Goal: Task Accomplishment & Management: Manage account settings

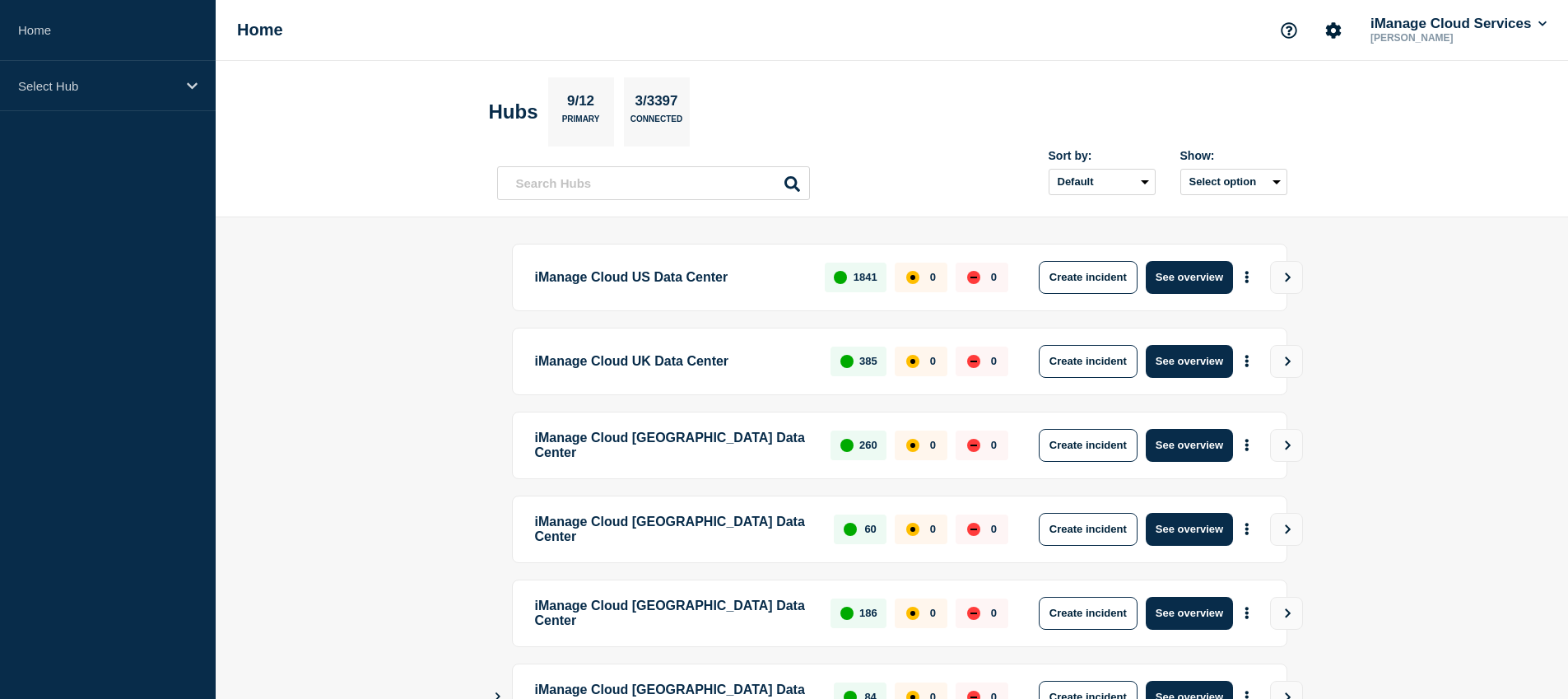
scroll to position [366, 0]
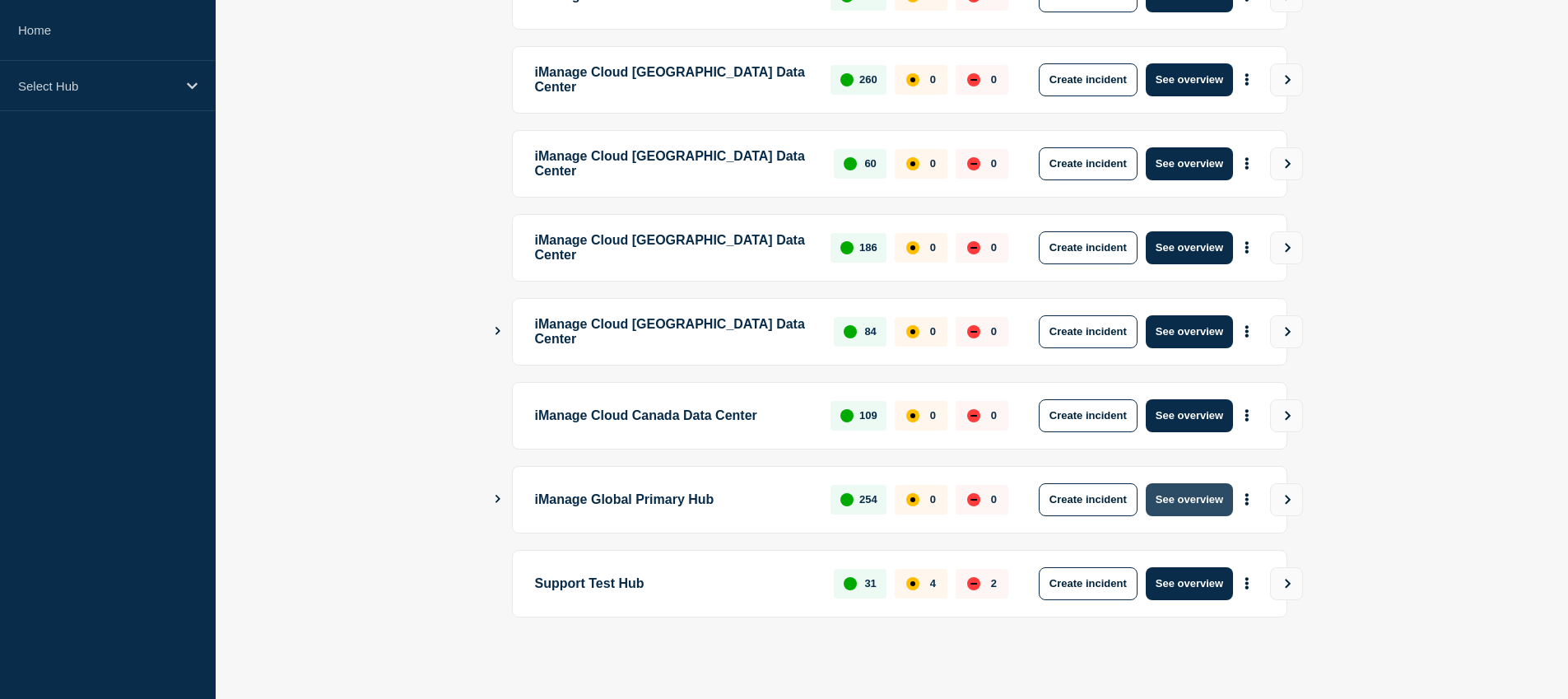
click at [1194, 502] on button "See overview" at bounding box center [1189, 500] width 87 height 33
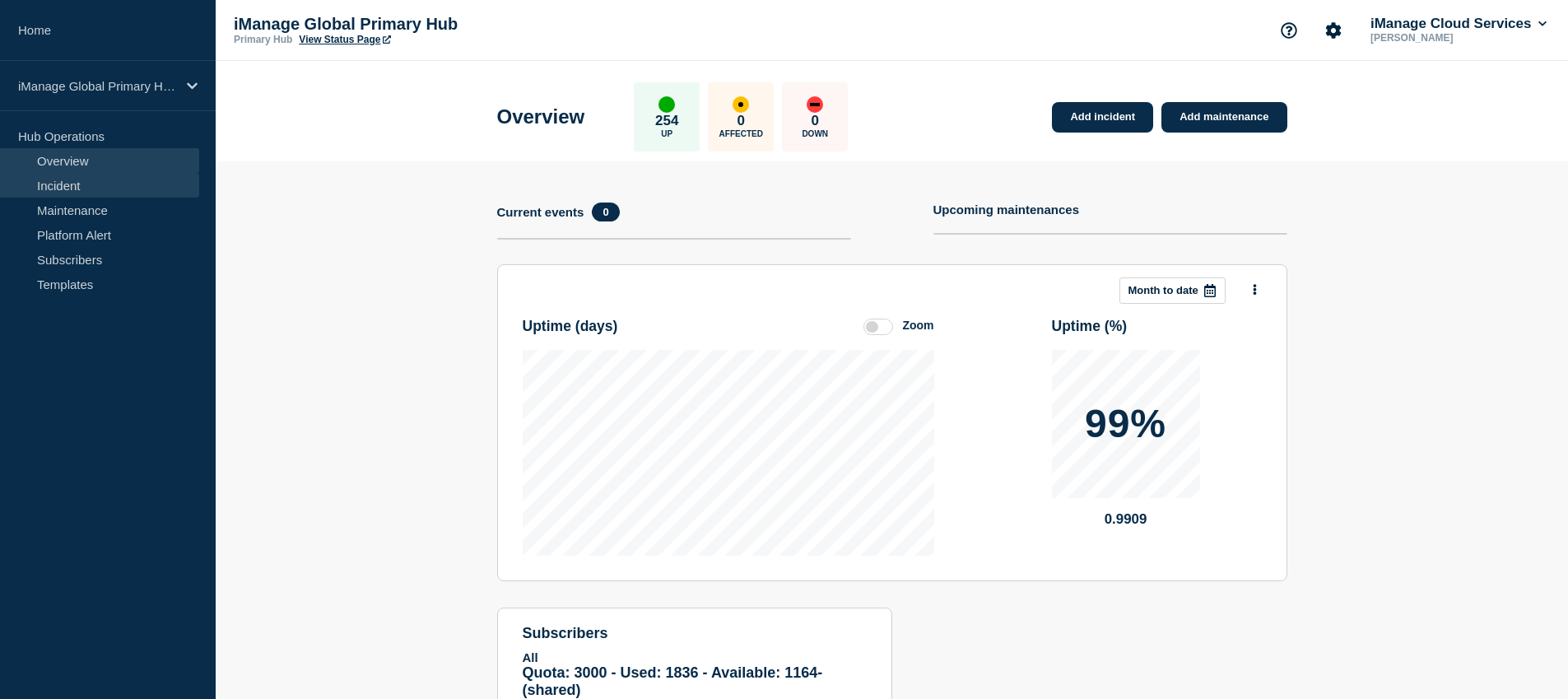
click at [105, 178] on link "Incident" at bounding box center [100, 186] width 200 height 25
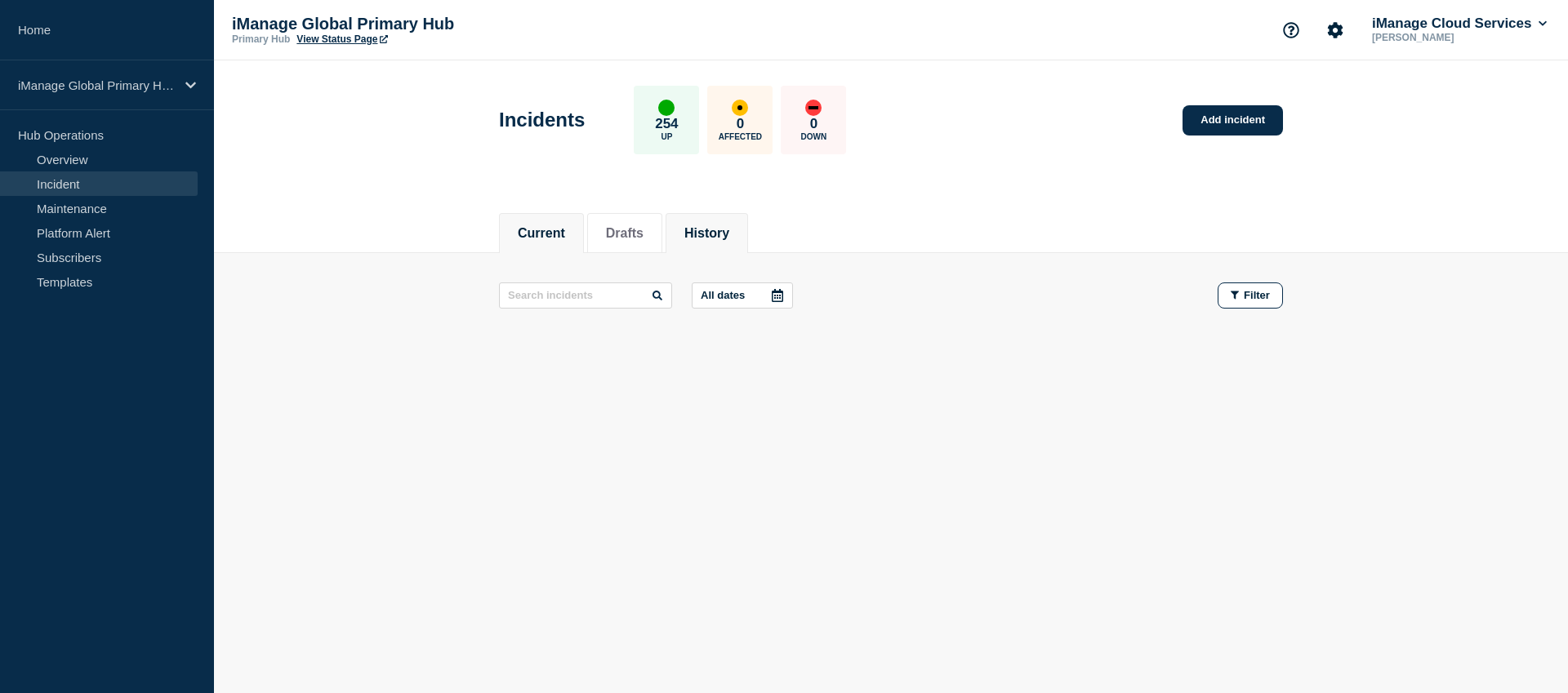
click at [702, 215] on li "History" at bounding box center [706, 232] width 83 height 40
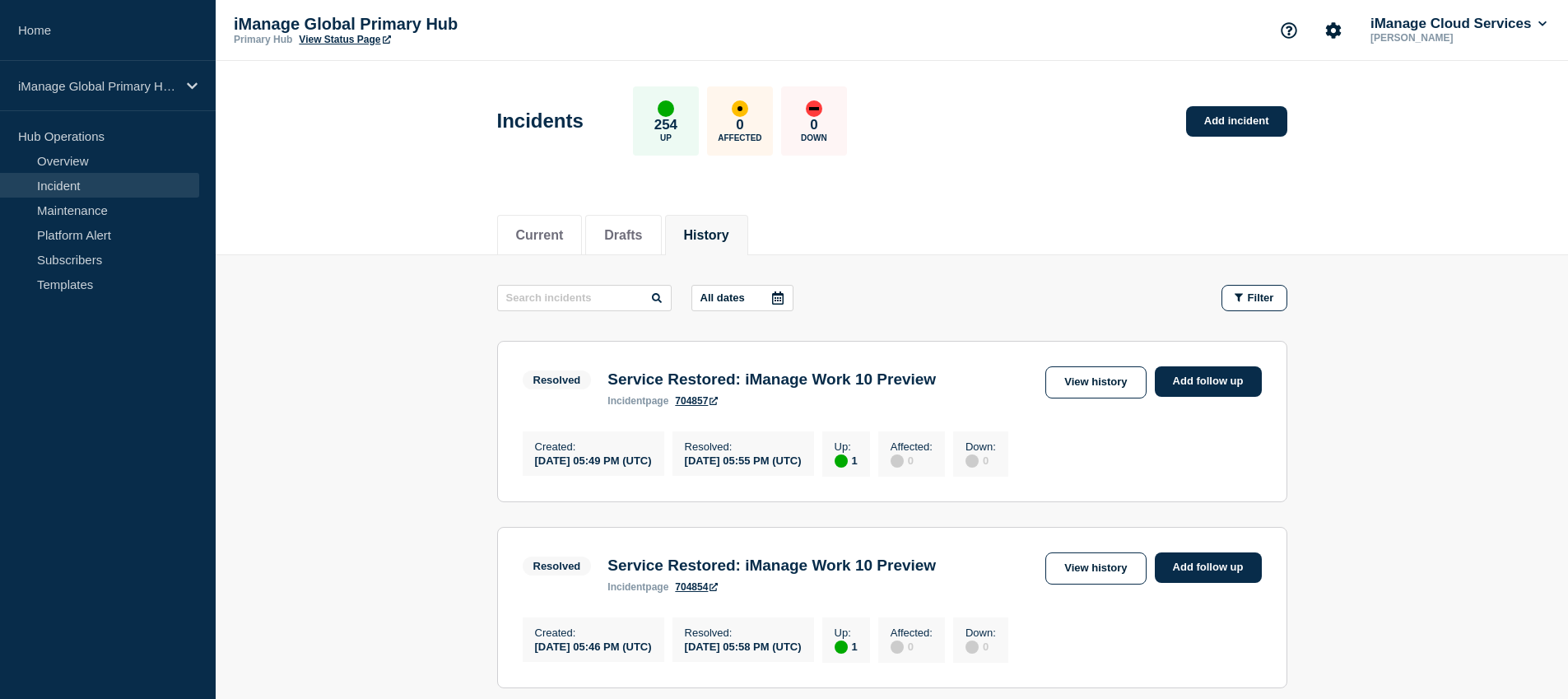
scroll to position [11, 0]
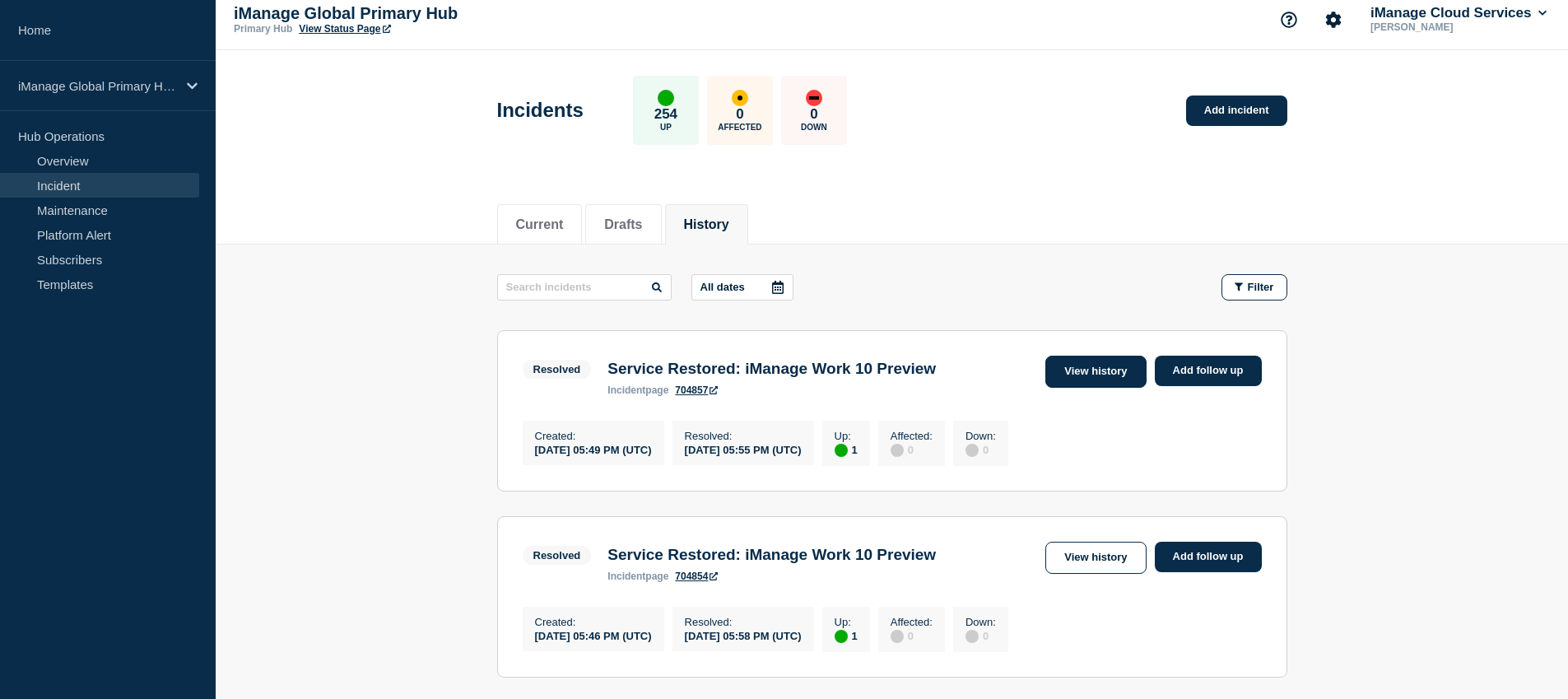
click at [1094, 373] on link "View history" at bounding box center [1096, 371] width 101 height 32
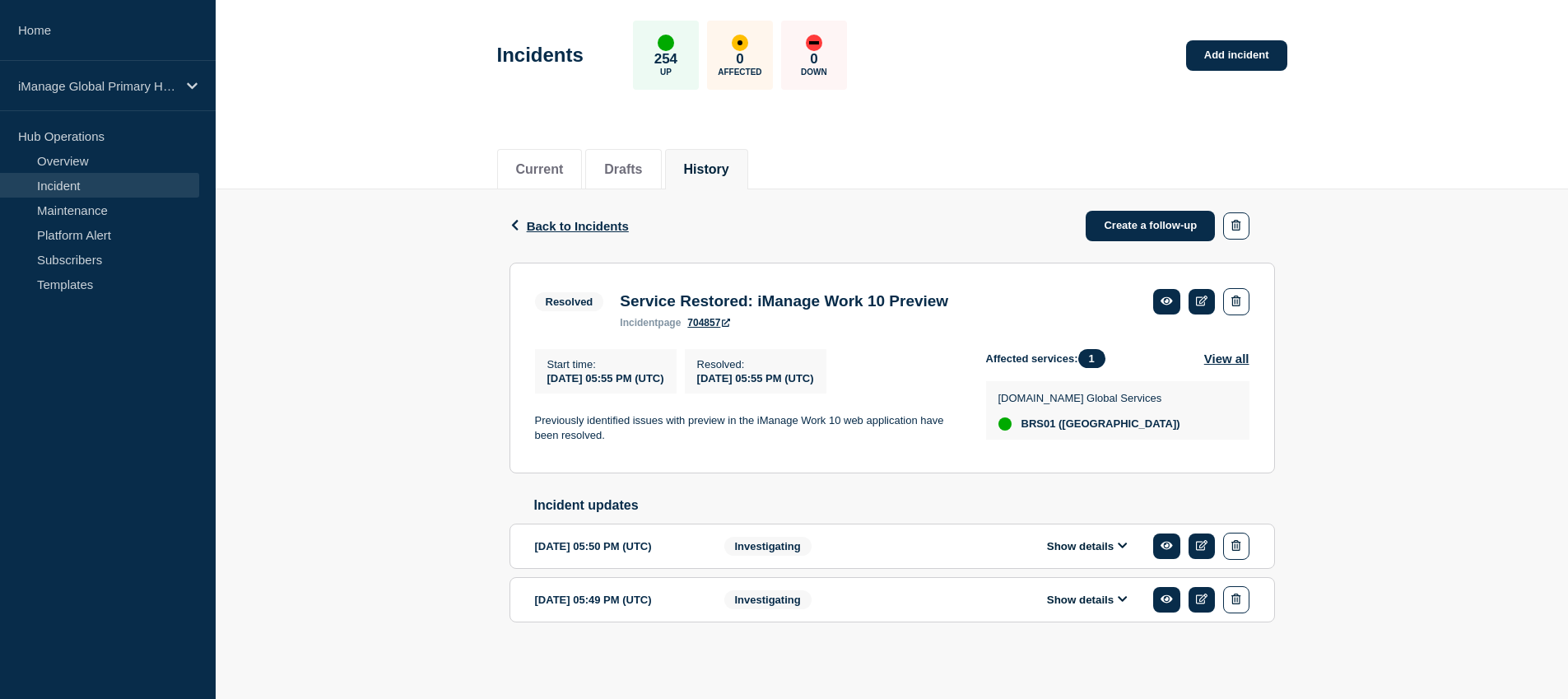
scroll to position [88, 0]
click at [1134, 211] on link "Create a follow-up" at bounding box center [1150, 226] width 129 height 31
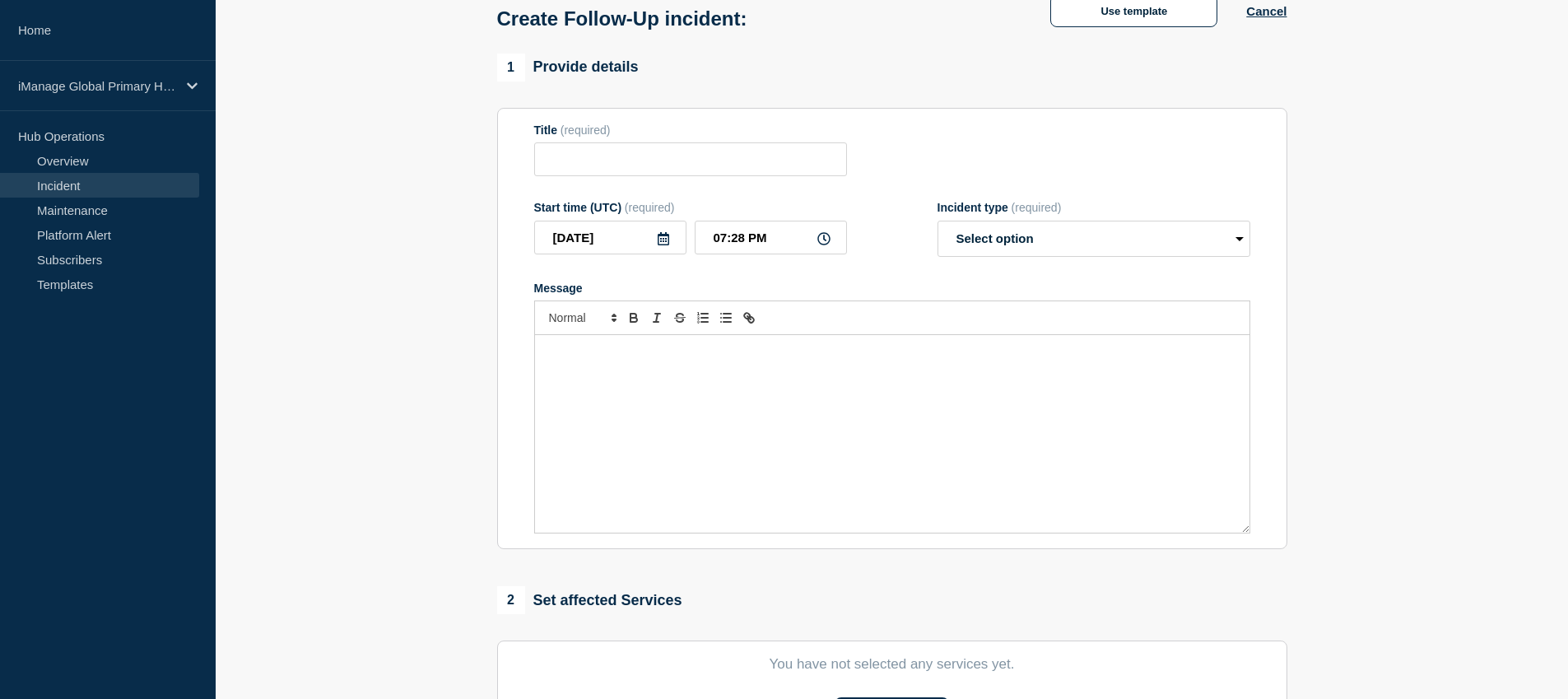
type input "Service Restored: iManage Work 10 Preview"
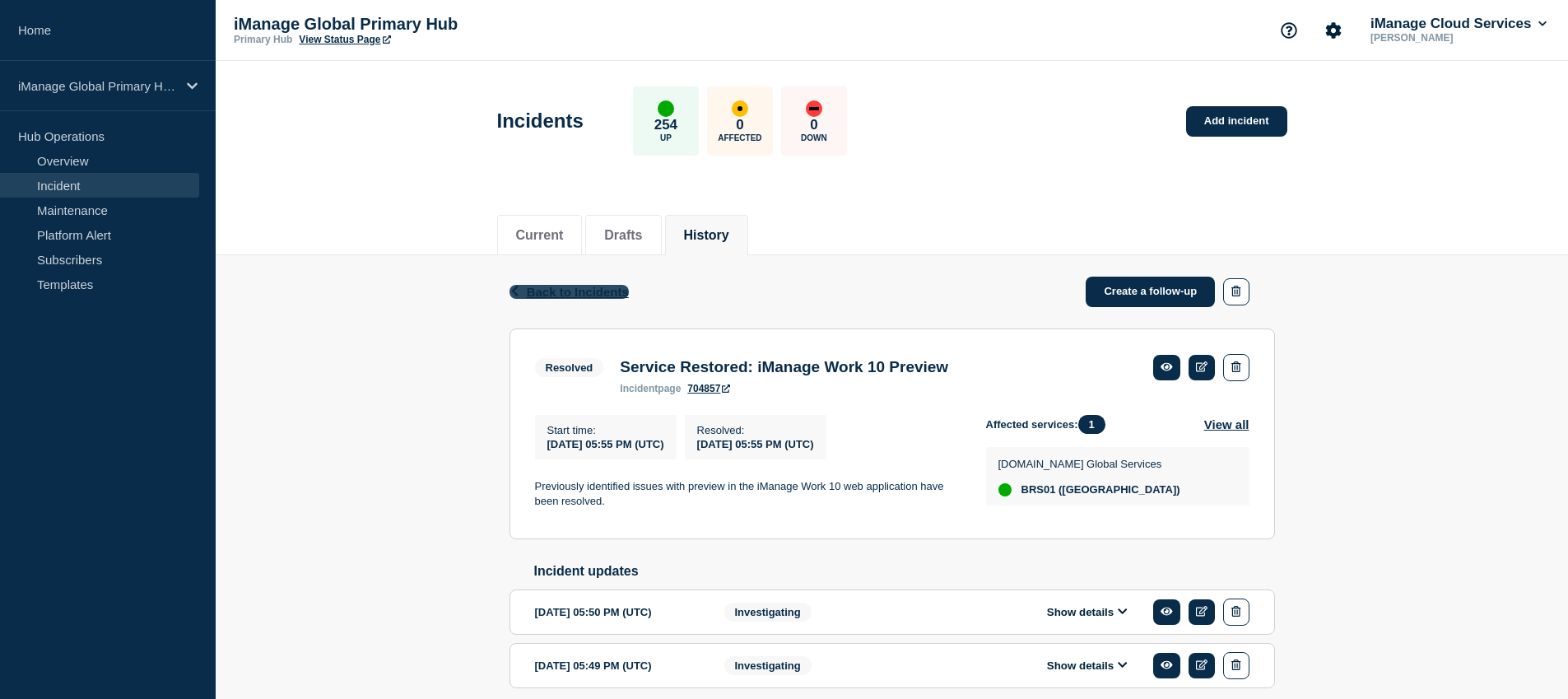
click at [552, 293] on span "Back to Incidents" at bounding box center [578, 291] width 102 height 14
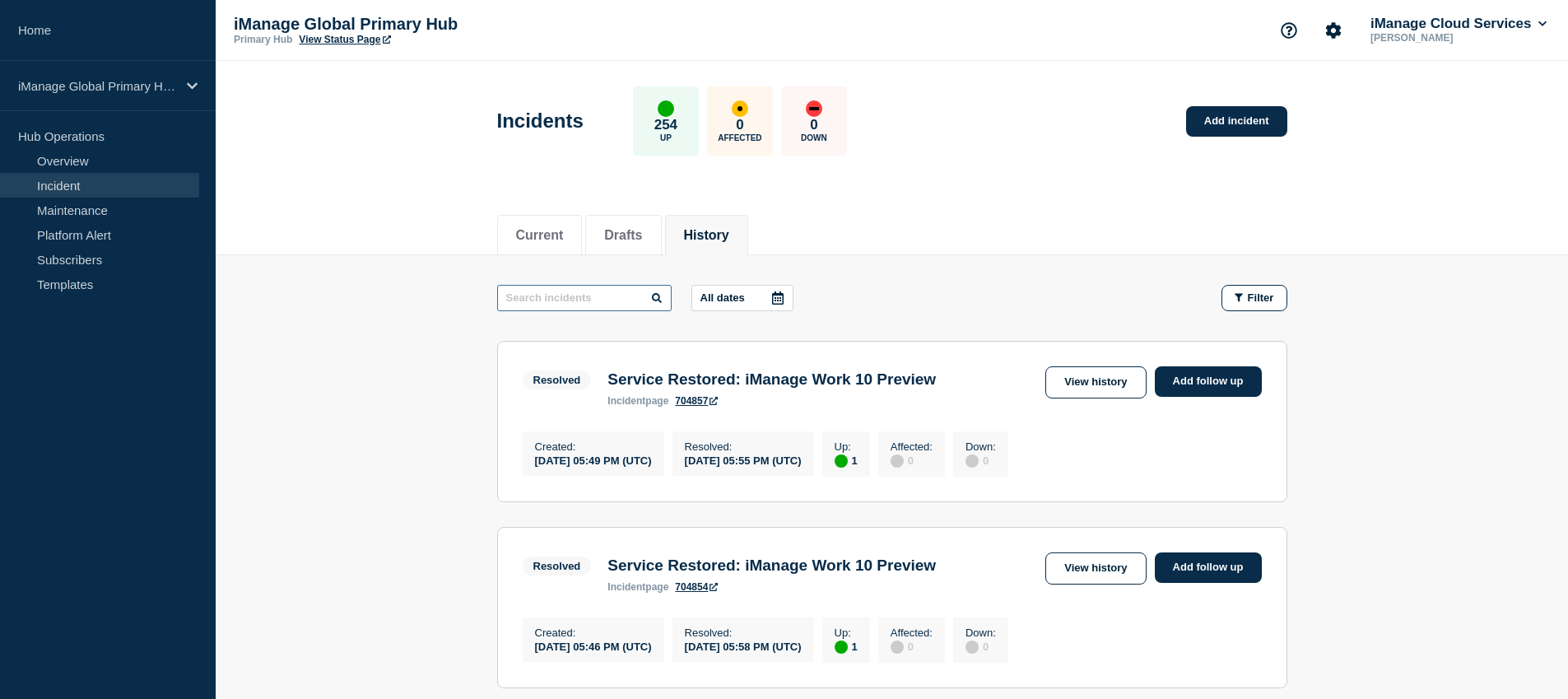
click at [545, 304] on input "text" at bounding box center [585, 298] width 175 height 26
type input "Service Incident"
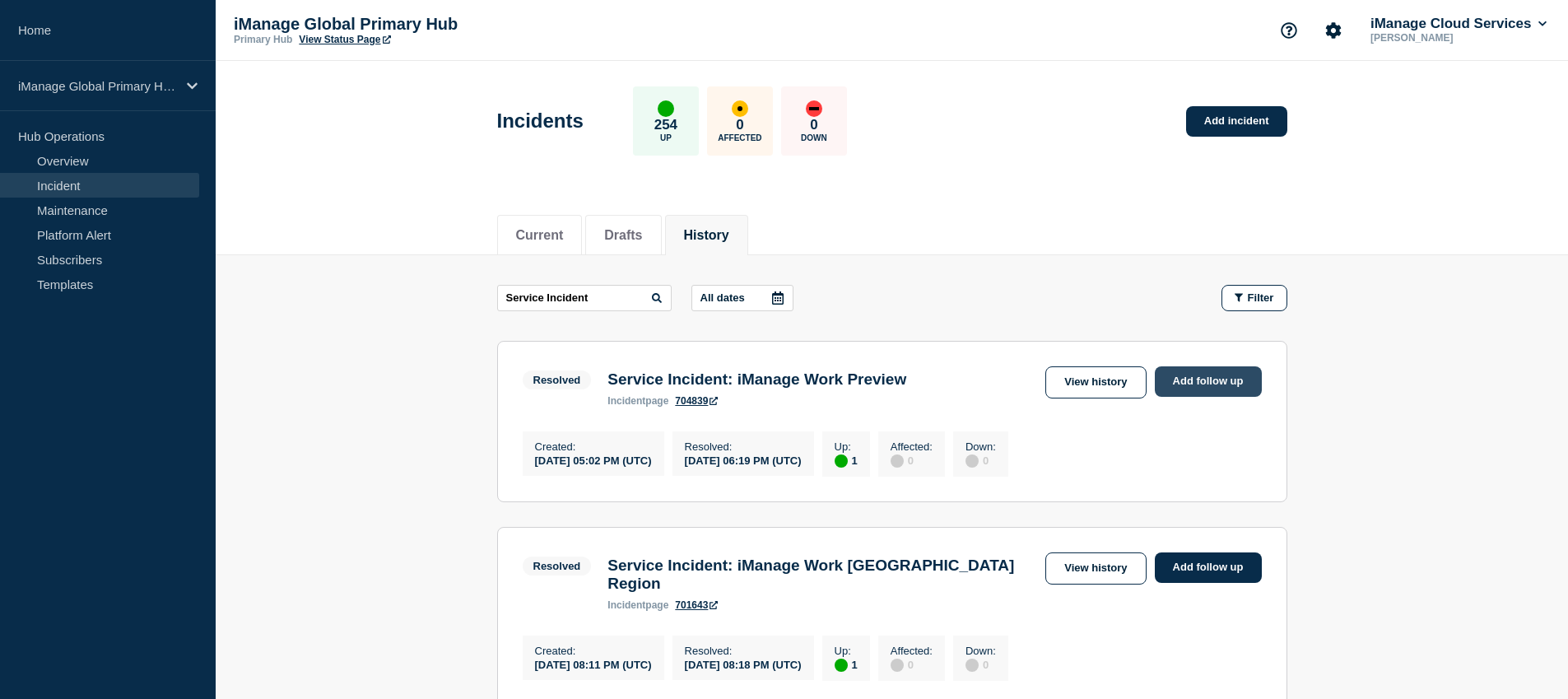
click at [1217, 378] on link "Add follow up" at bounding box center [1208, 381] width 107 height 31
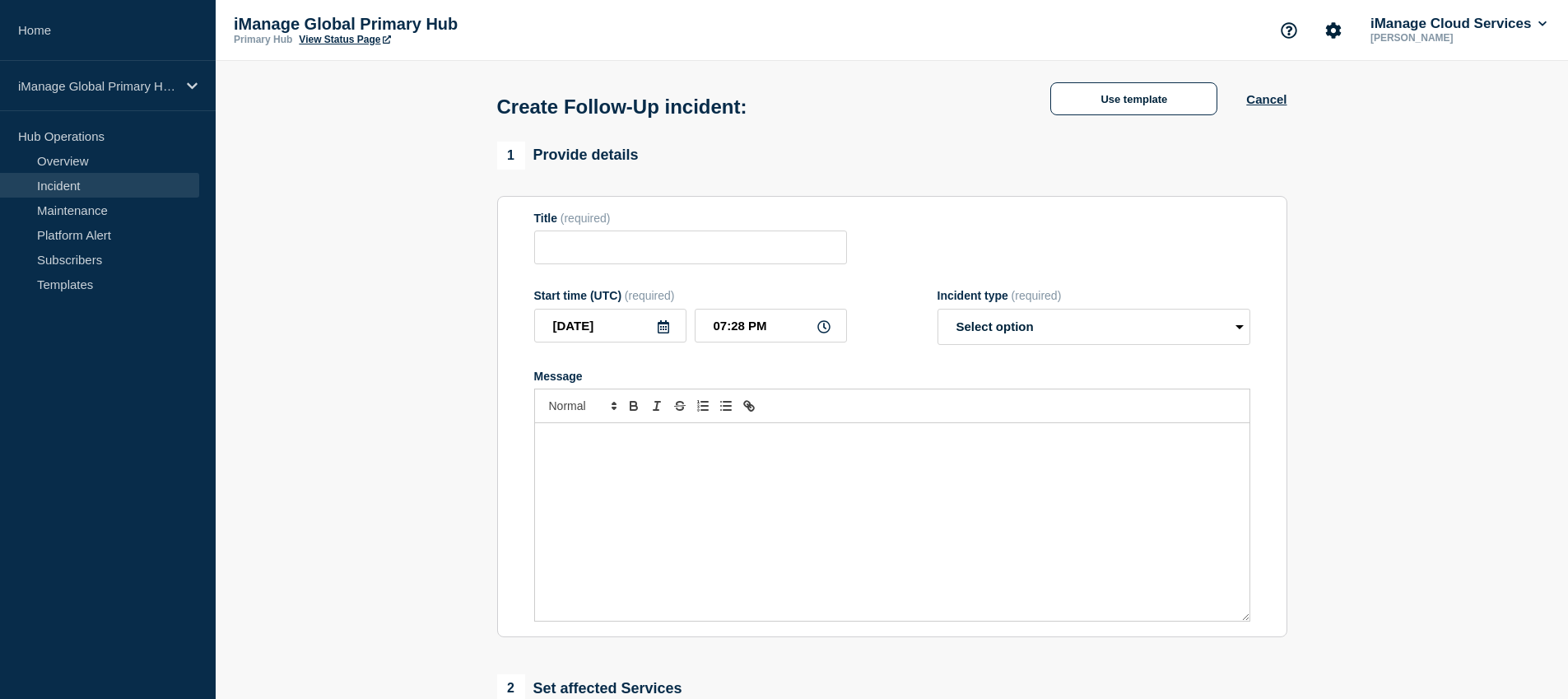
type input "Service Incident: iManage Work Preview"
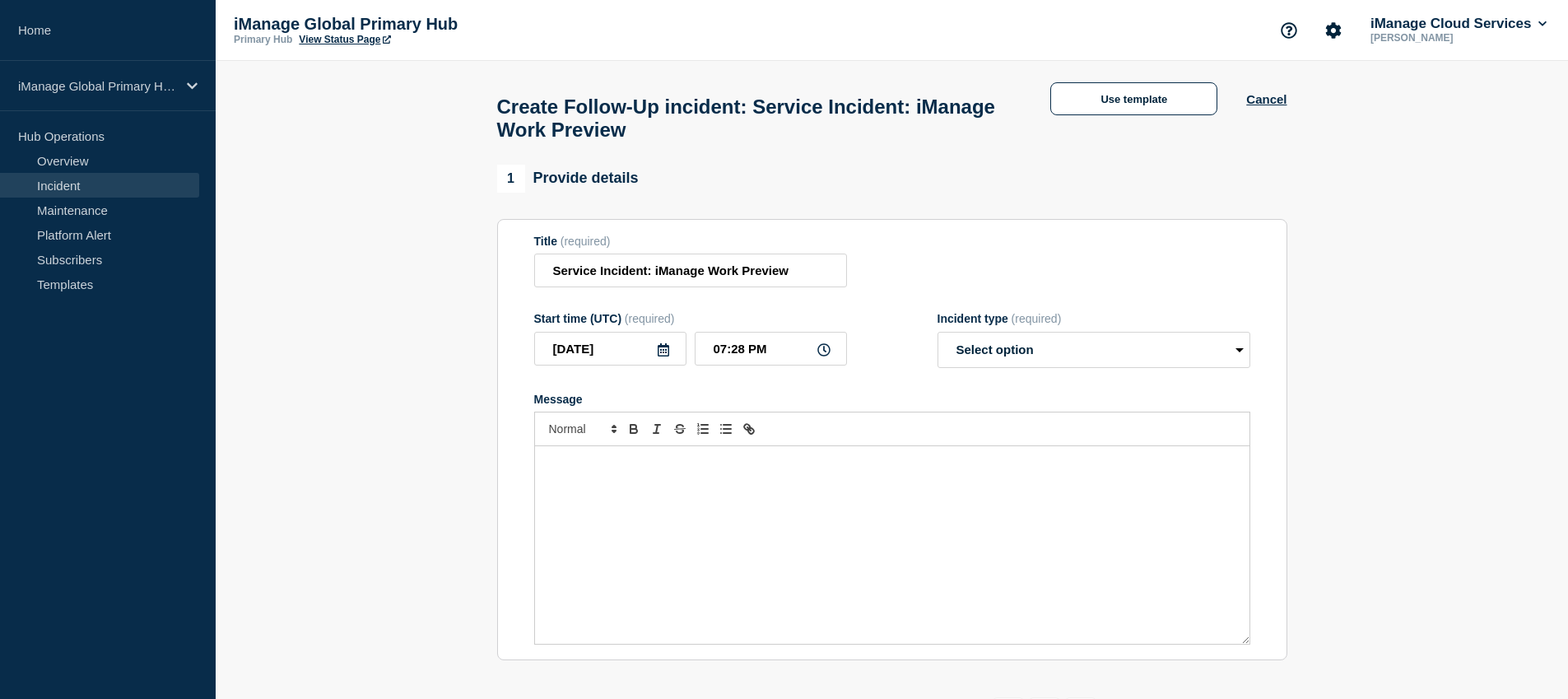
scroll to position [458, 0]
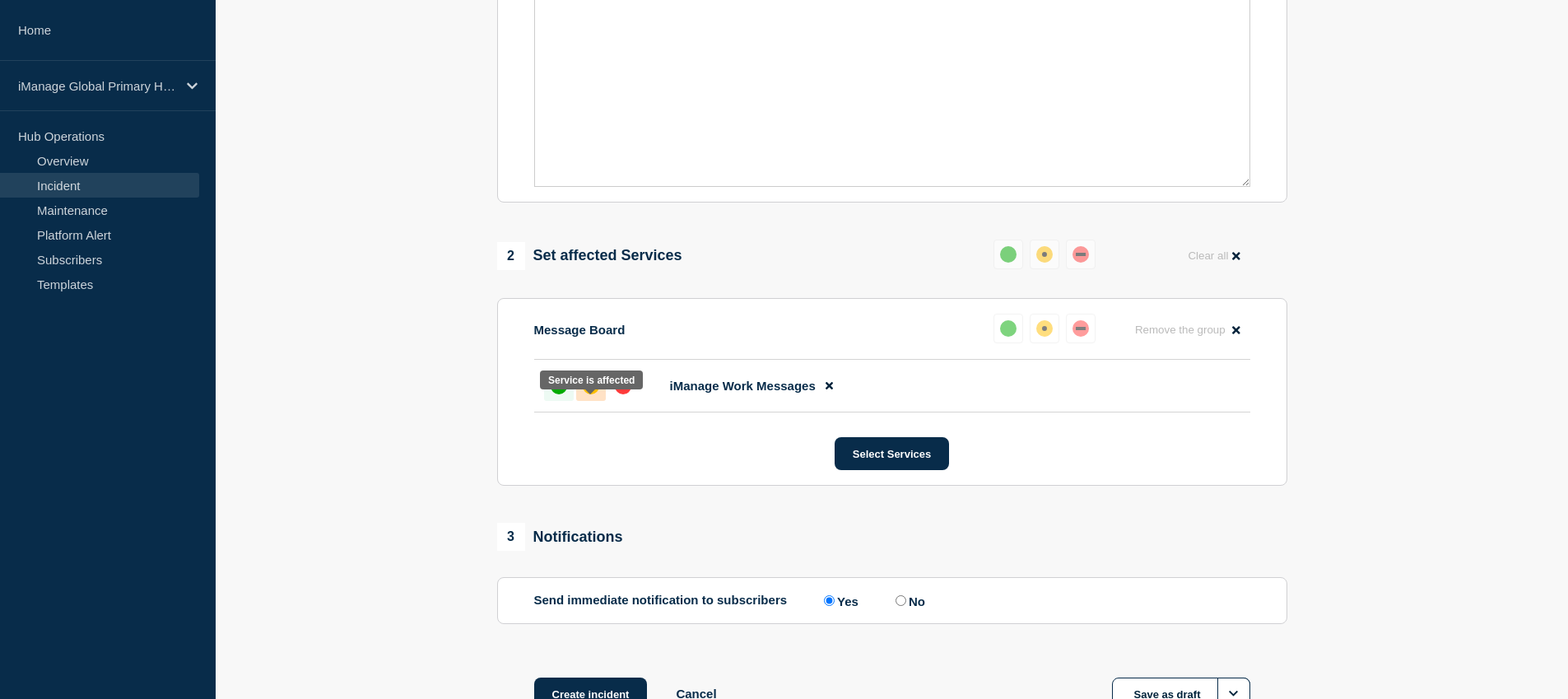
click at [591, 394] on div "affected" at bounding box center [591, 386] width 16 height 17
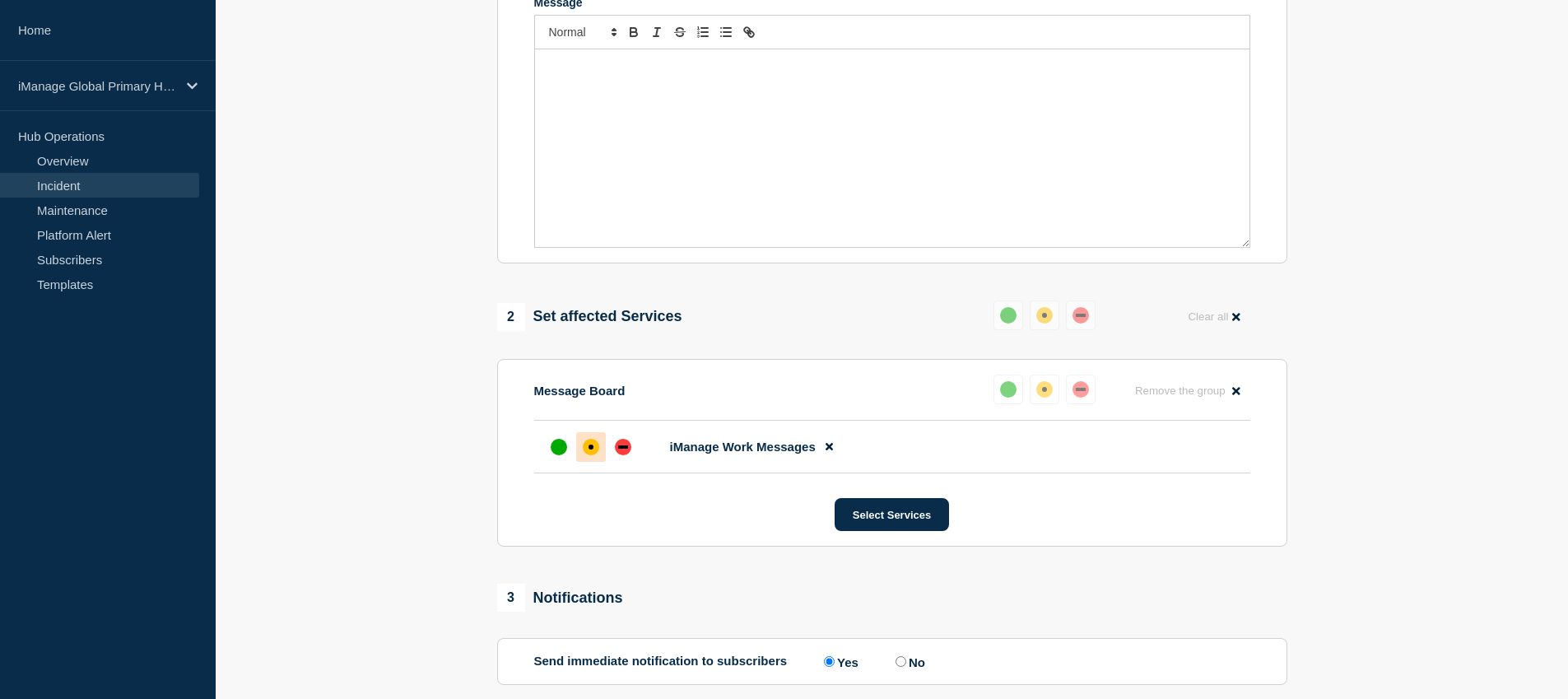
scroll to position [79, 0]
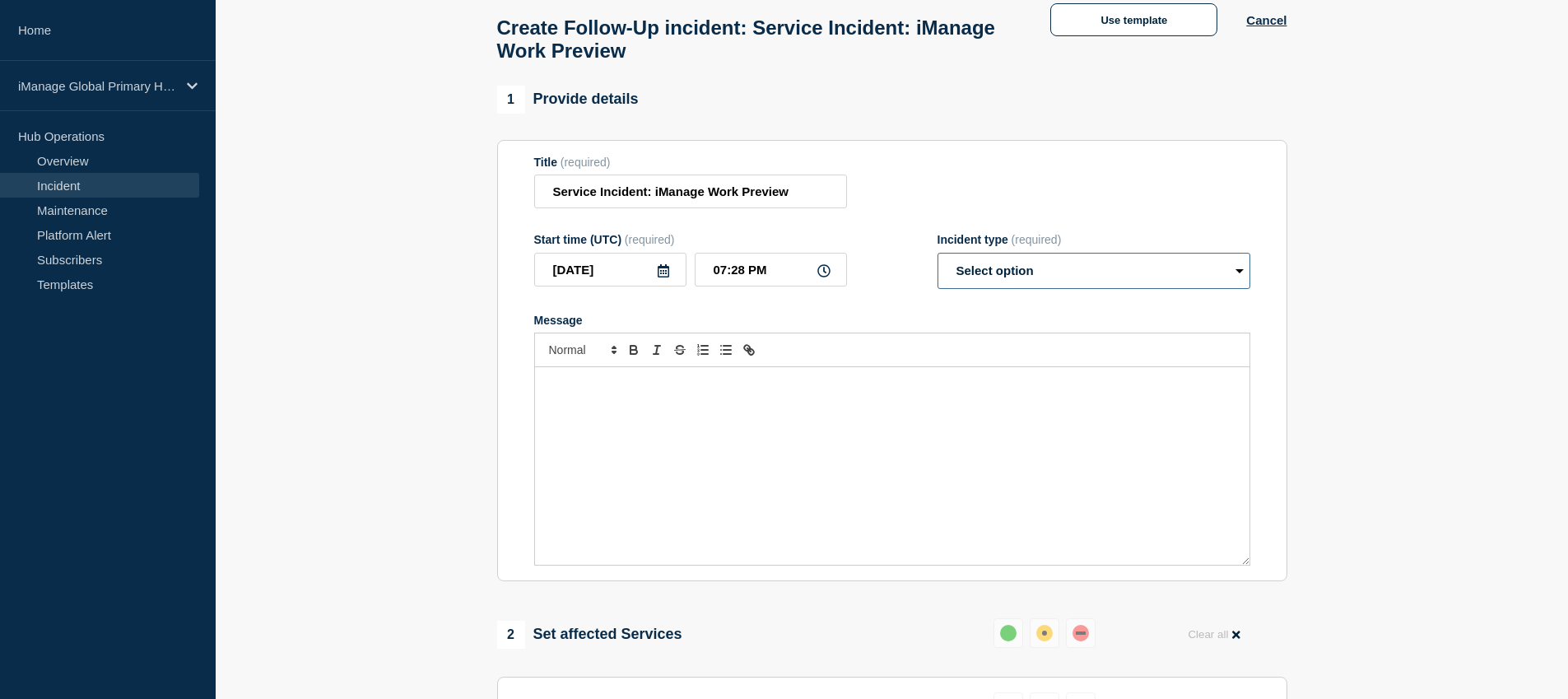
click at [1064, 289] on select "Select option Investigating Identified Monitoring Resolved" at bounding box center [1094, 271] width 313 height 36
select select "identified"
click at [938, 267] on select "Select option Investigating Identified Monitoring Resolved" at bounding box center [1094, 271] width 313 height 36
click at [898, 439] on div "Message" at bounding box center [892, 466] width 714 height 198
click at [1168, 21] on button "Use template" at bounding box center [1134, 20] width 167 height 33
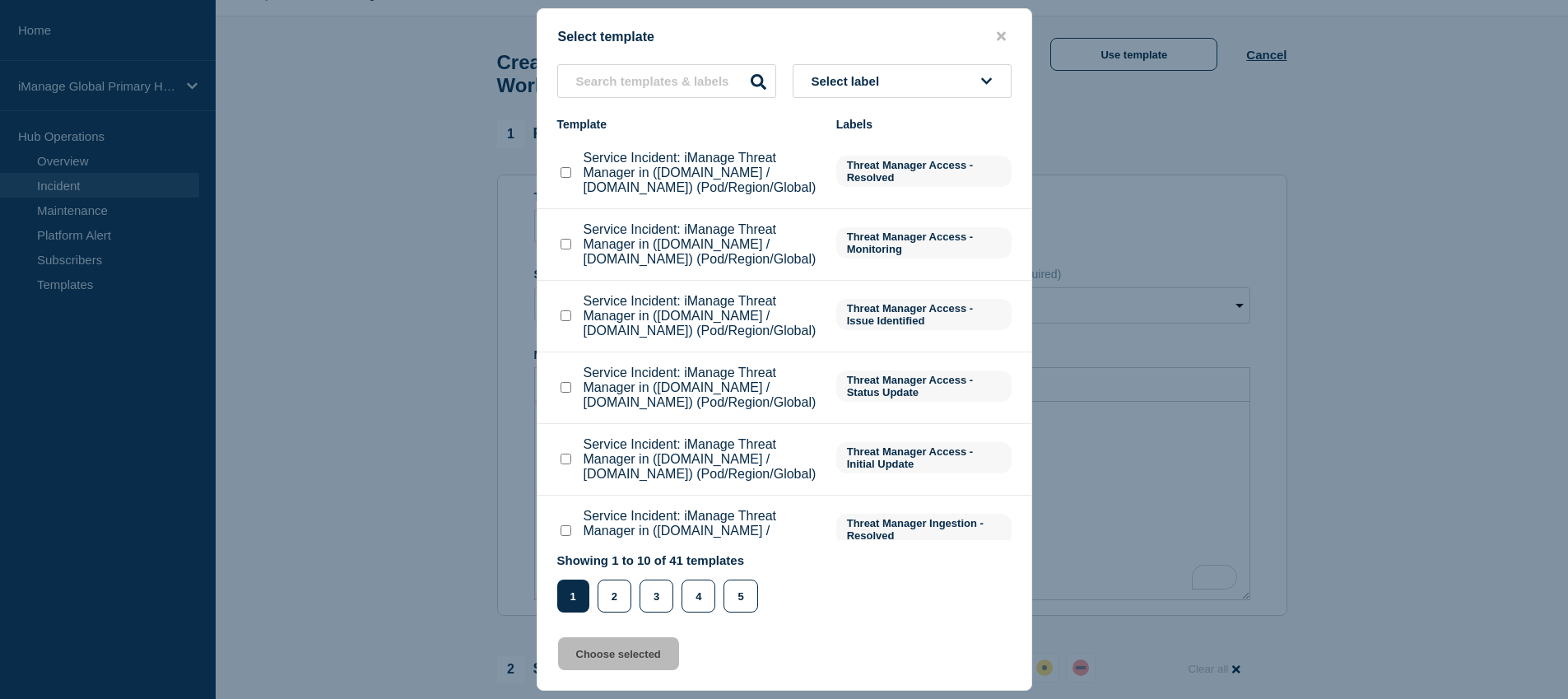
scroll to position [412, 0]
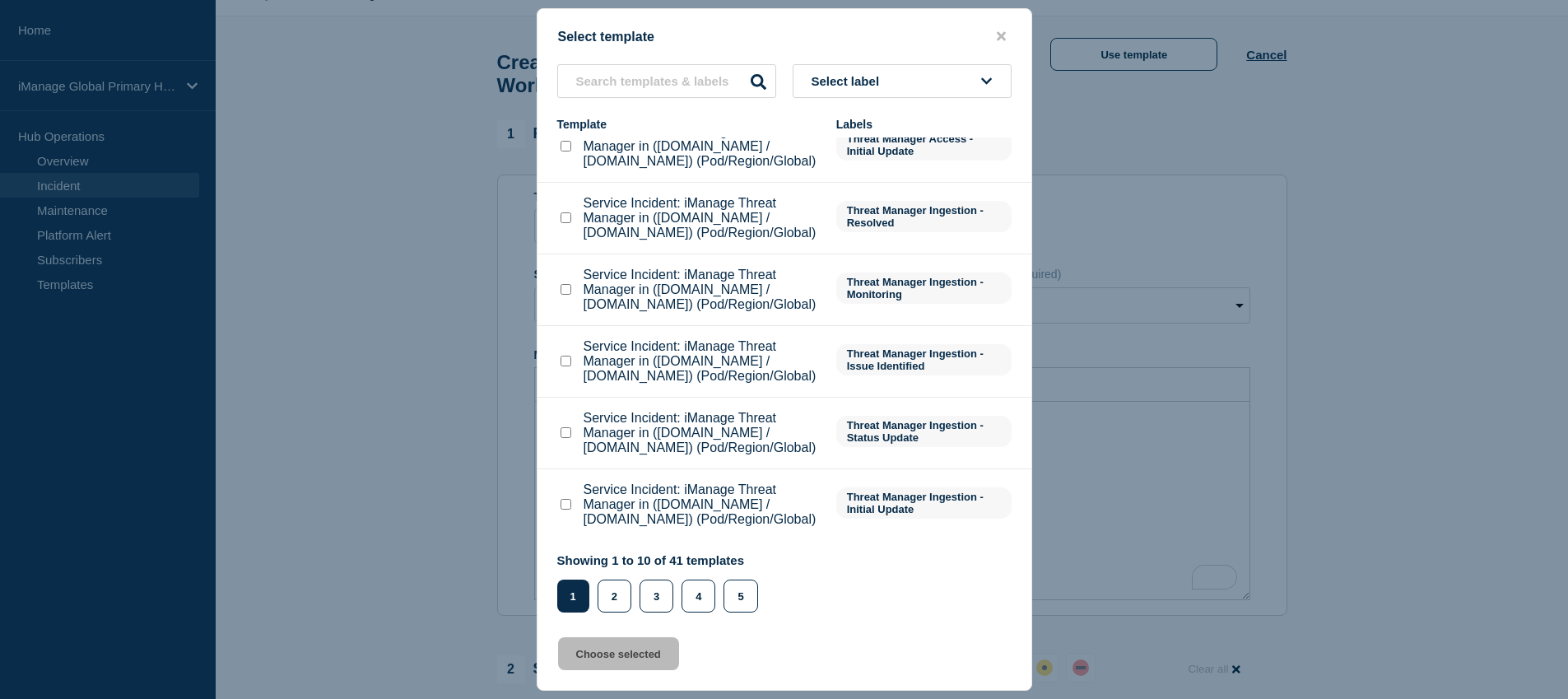
click at [913, 78] on button "Select label" at bounding box center [902, 81] width 219 height 34
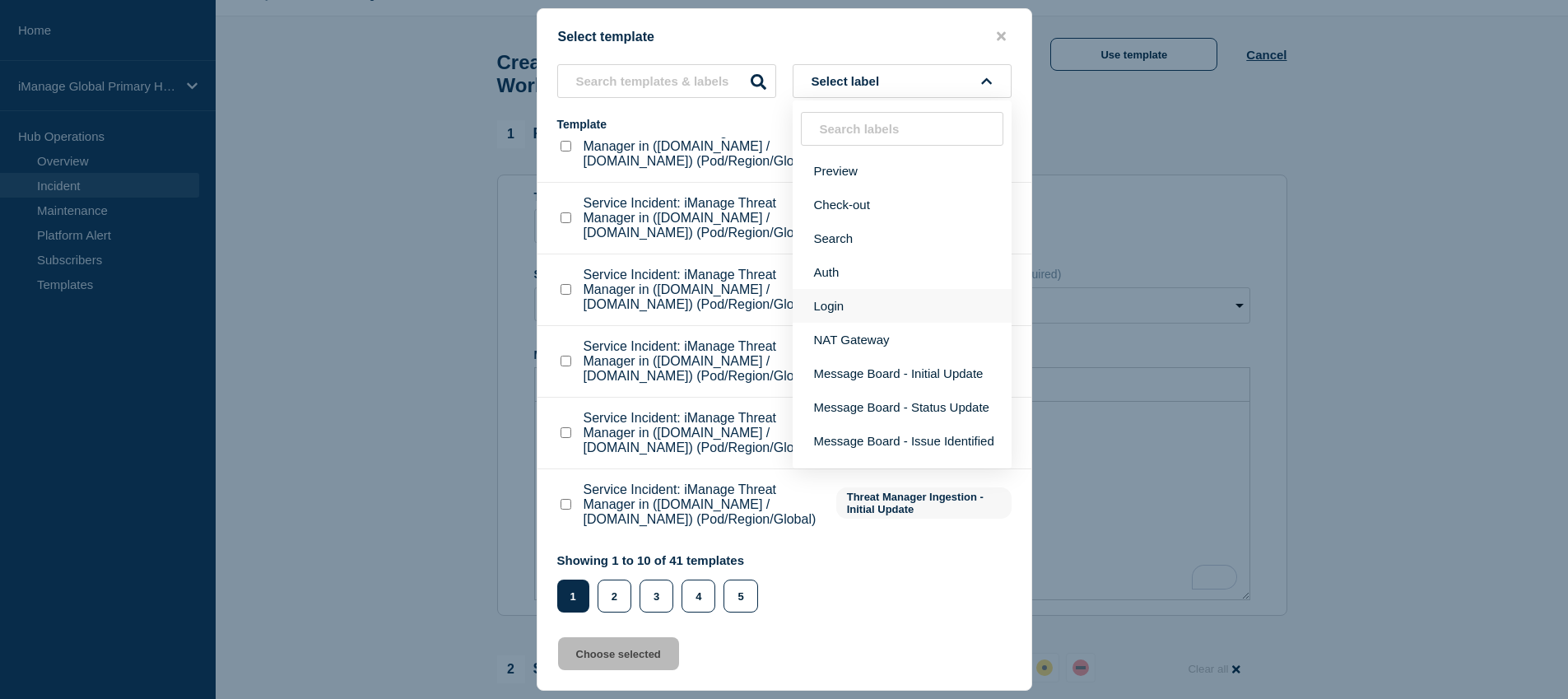
scroll to position [167, 0]
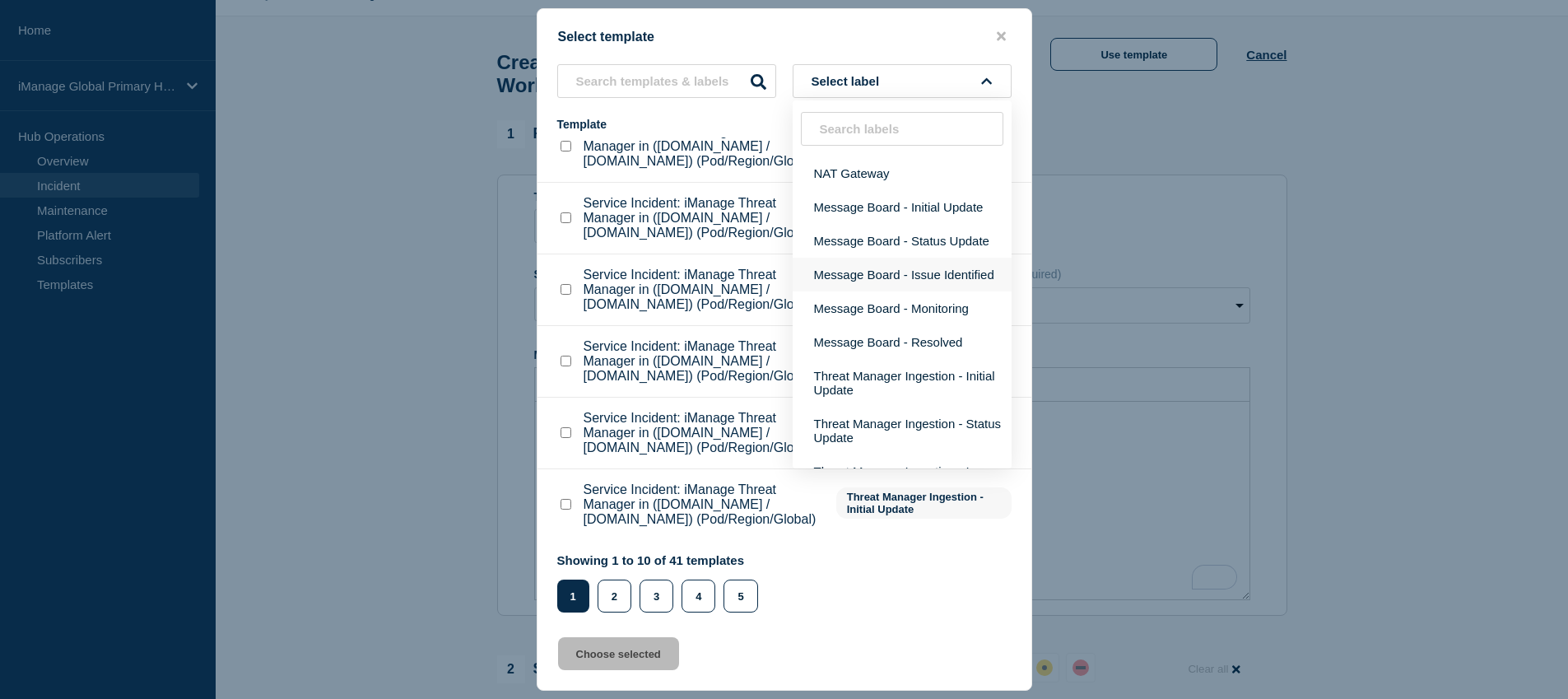
click at [888, 291] on button "Message Board - Issue Identified" at bounding box center [902, 274] width 219 height 34
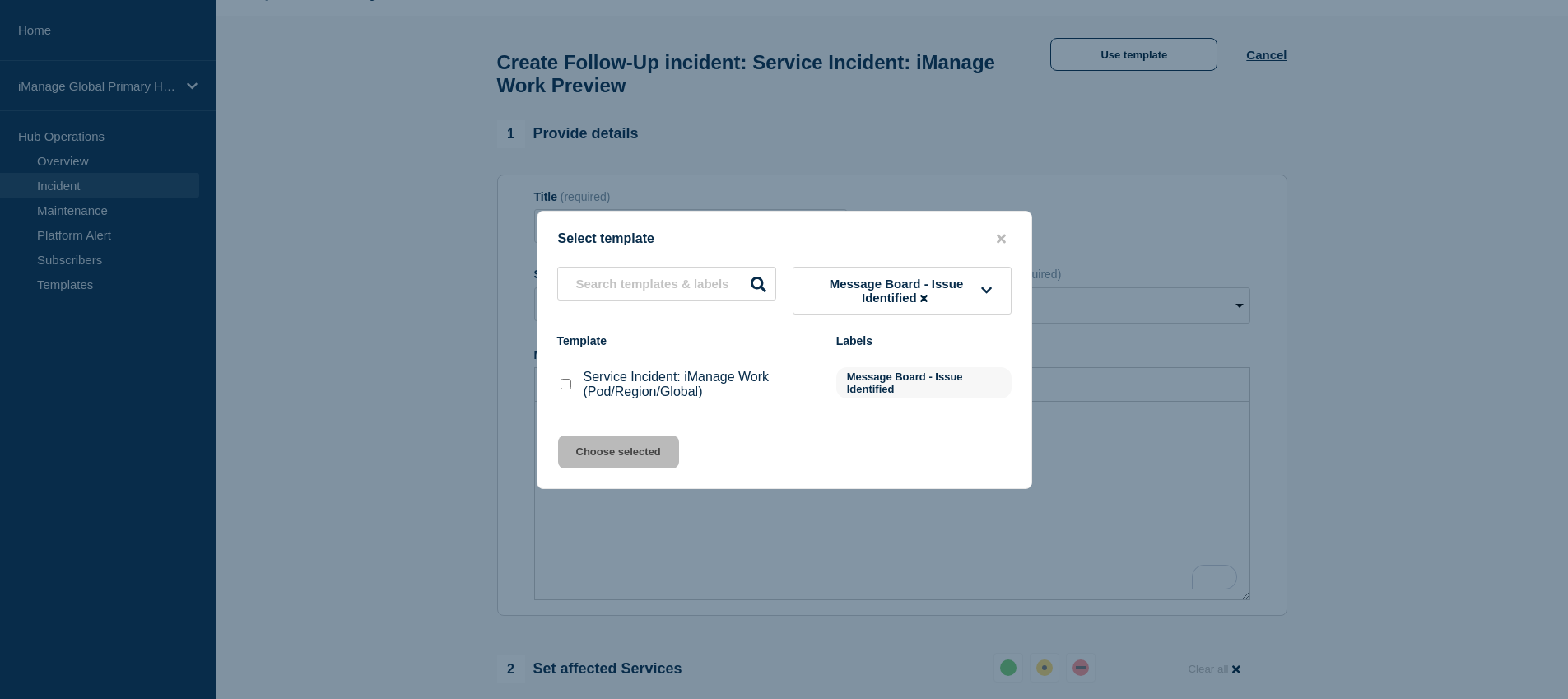
scroll to position [0, 0]
click at [568, 389] on input "Service Incident: iManage Work (Pod/Region/Global) checkbox" at bounding box center [566, 384] width 11 height 11
checkbox input "true"
click at [630, 476] on div "Select template Message Board - Issue Identified Template Labels Service Incide…" at bounding box center [784, 350] width 496 height 278
click at [636, 460] on button "Choose selected" at bounding box center [619, 452] width 121 height 33
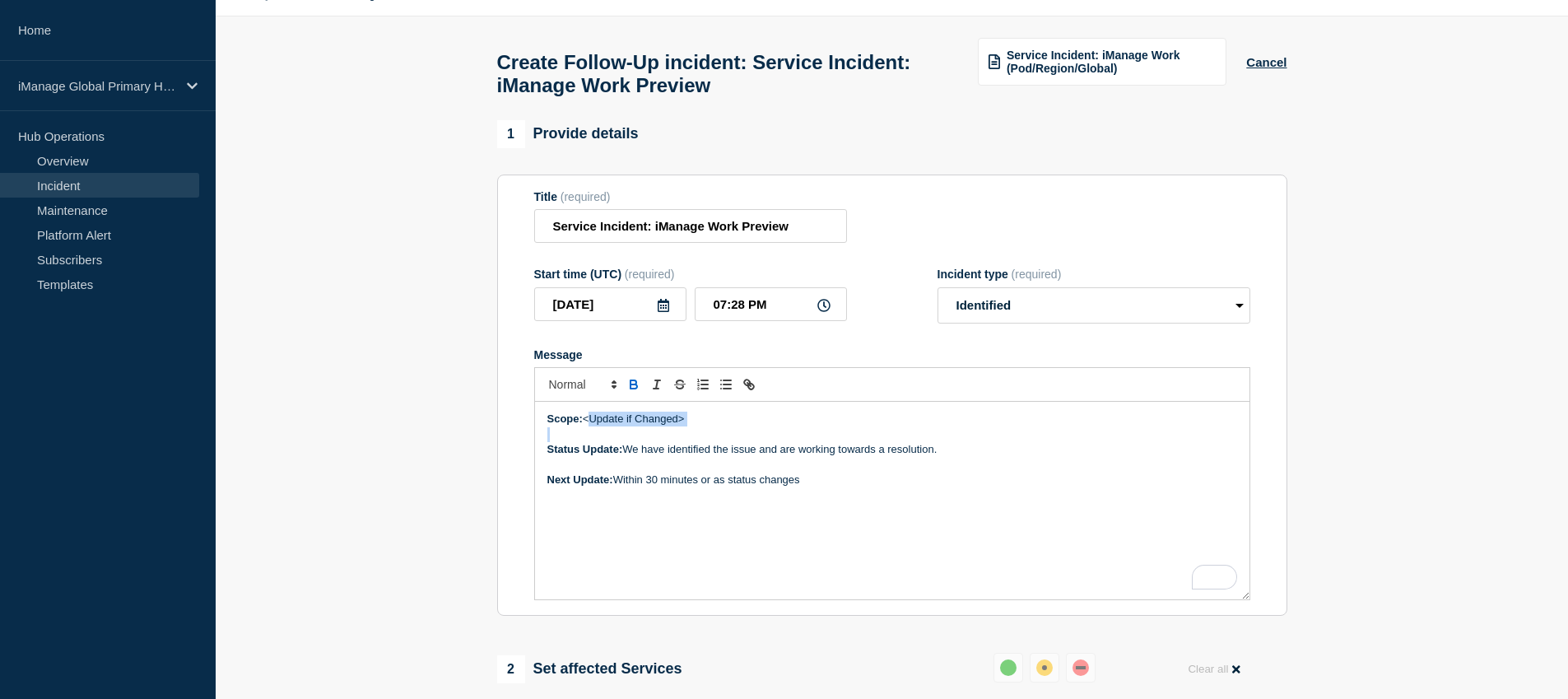
drag, startPoint x: 586, startPoint y: 440, endPoint x: 746, endPoint y: 454, distance: 160.6
click at [746, 454] on div "Scope: <Update if Changed> Status Update: We have identified the issue and are …" at bounding box center [892, 501] width 714 height 198
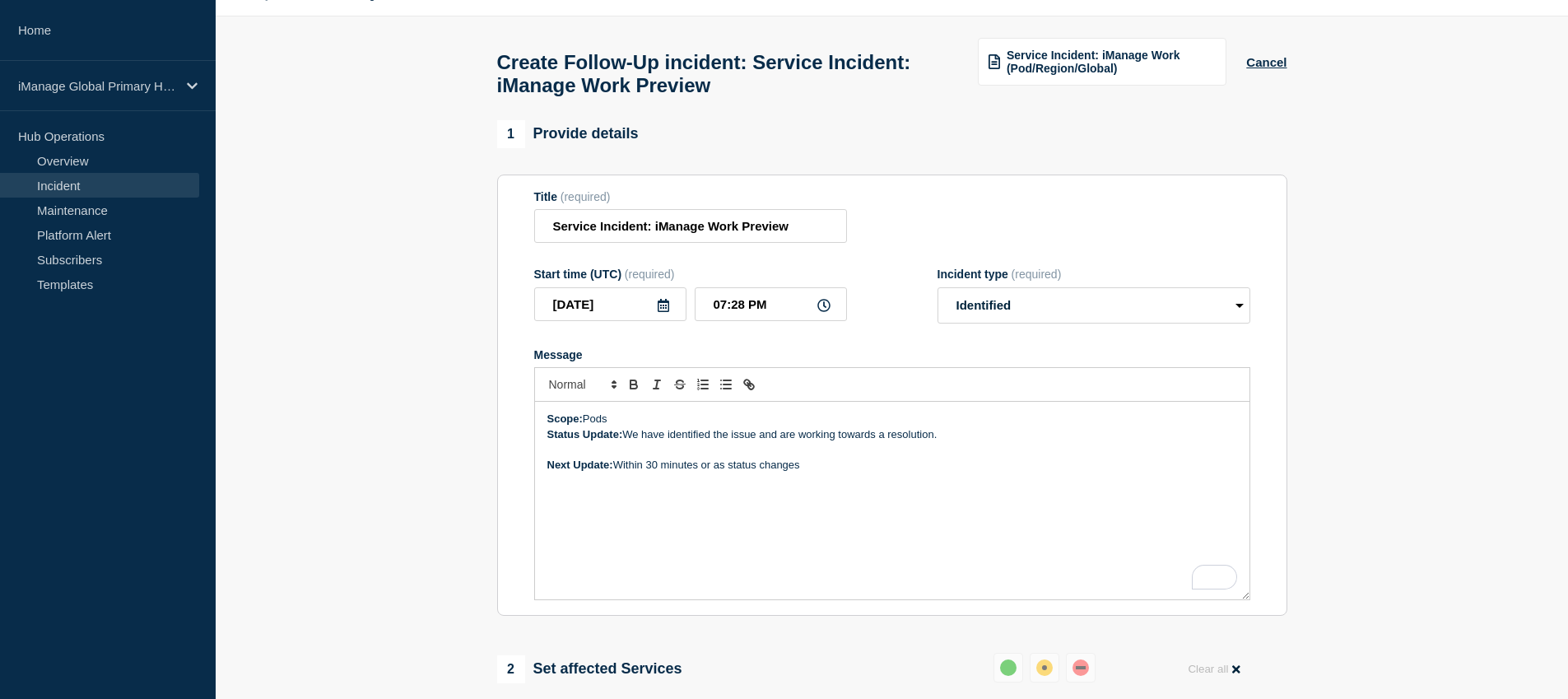
click at [770, 427] on p "Scope: Pods" at bounding box center [892, 419] width 690 height 15
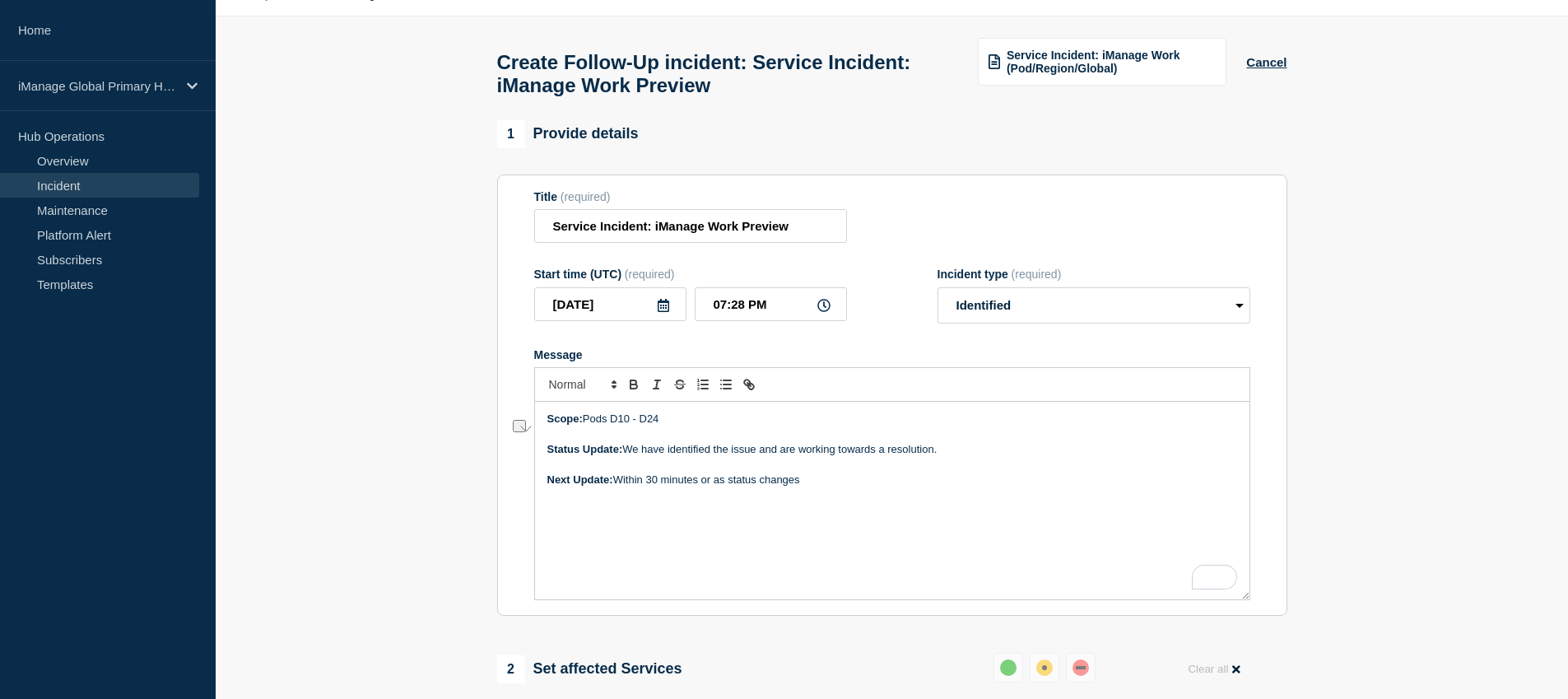
drag, startPoint x: 718, startPoint y: 468, endPoint x: 954, endPoint y: 467, distance: 236.0
click at [954, 457] on p "Status Update: We have identified the issue and are working towards a resolutio…" at bounding box center [892, 450] width 690 height 15
drag, startPoint x: 614, startPoint y: 438, endPoint x: 701, endPoint y: 445, distance: 87.3
click at [662, 427] on p "Scope: Pods D10 - D24" at bounding box center [892, 419] width 690 height 15
copy p "D10 - D24"
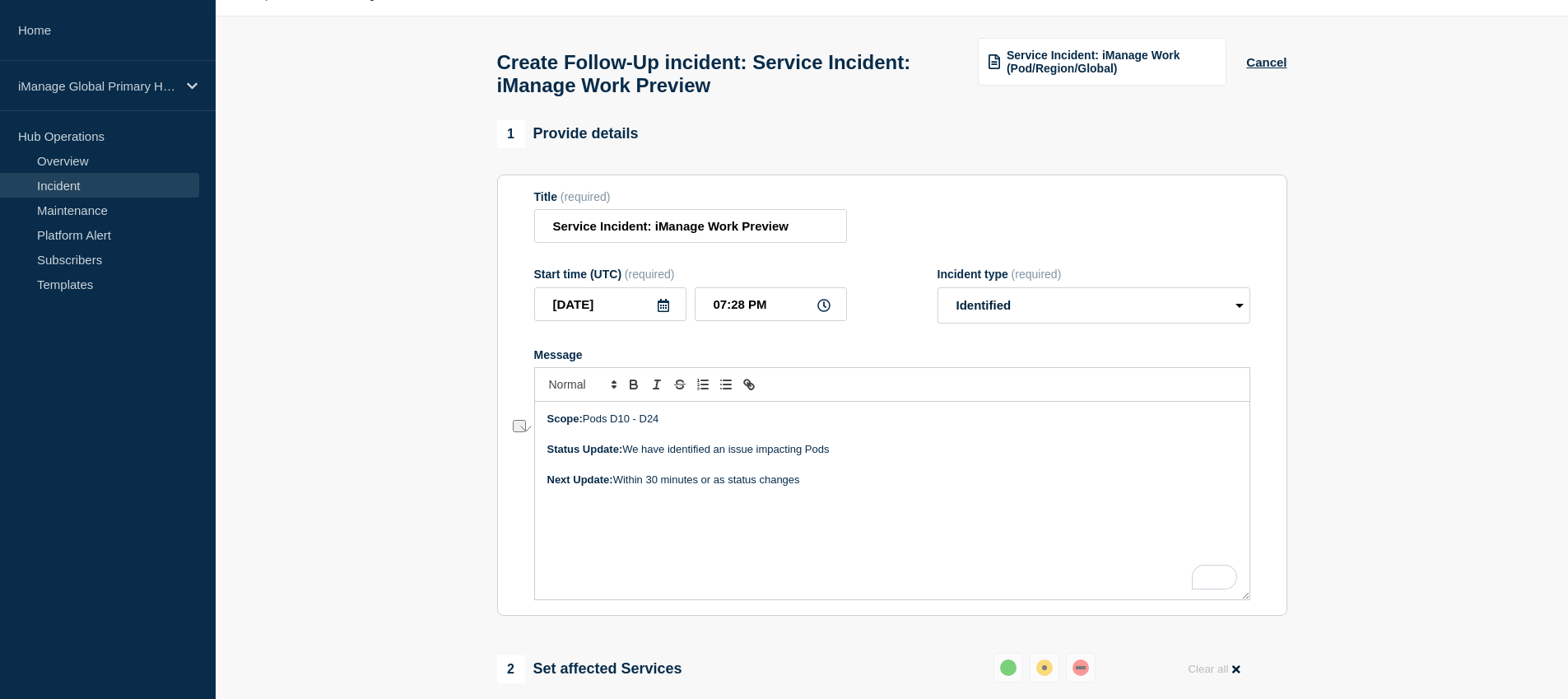
click at [888, 457] on p "Status Update: We have identified an issue impacting Pods" at bounding box center [892, 450] width 690 height 15
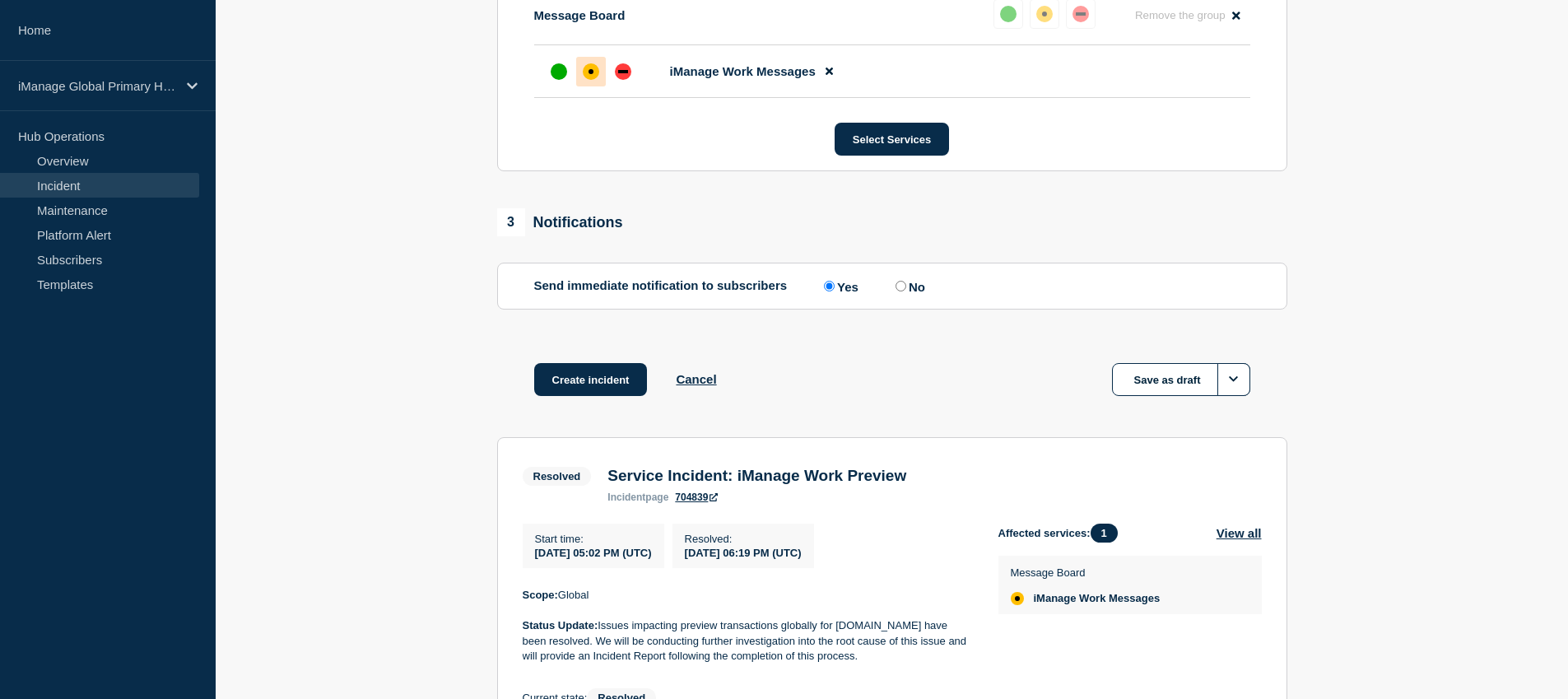
scroll to position [794, 0]
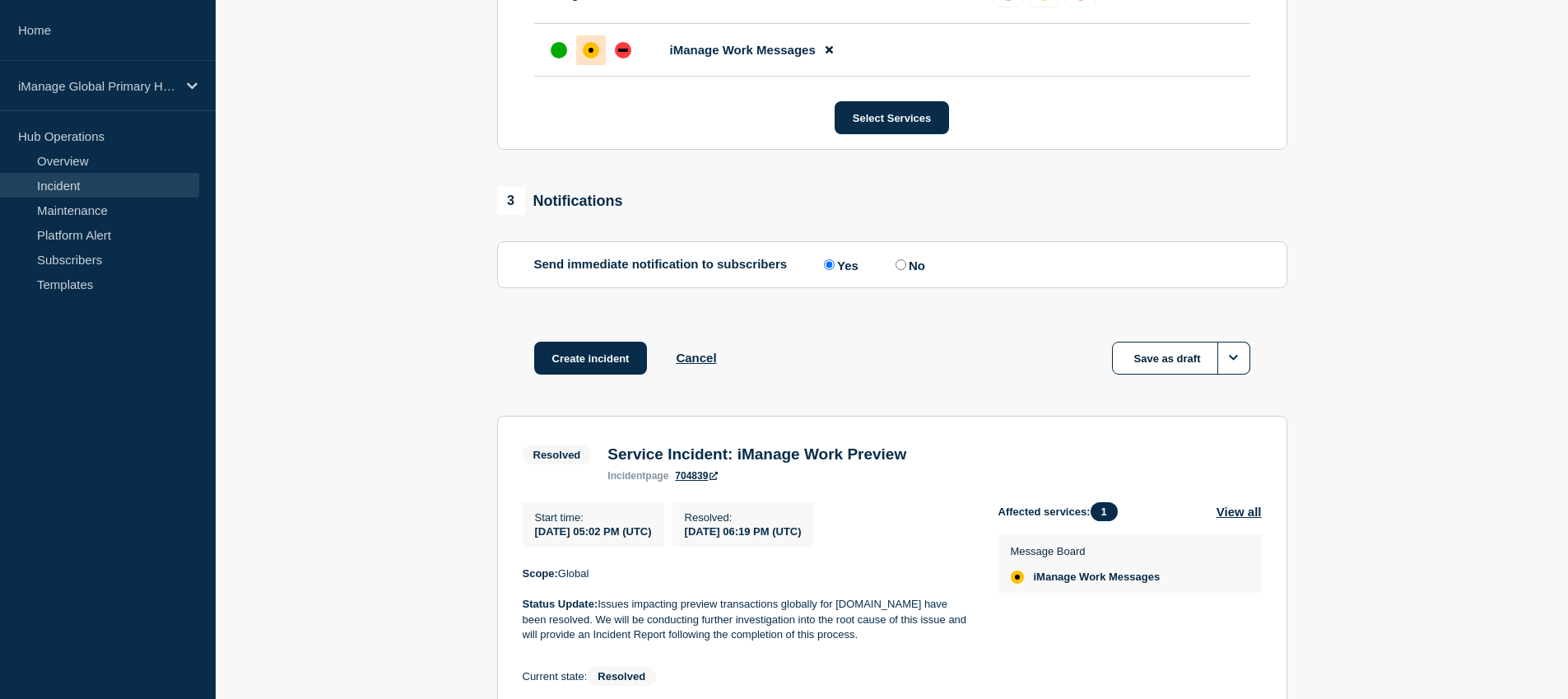
click at [685, 642] on p "Status Update: Issues impacting preview transactions globally for [DOMAIN_NAME]…" at bounding box center [747, 620] width 450 height 45
drag, startPoint x: 685, startPoint y: 645, endPoint x: 925, endPoint y: 641, distance: 240.0
click at [925, 641] on p "Status Update: Issues impacting preview transactions globally for [DOMAIN_NAME]…" at bounding box center [747, 620] width 450 height 45
copy p "preview transactions globally for [DOMAIN_NAME]"
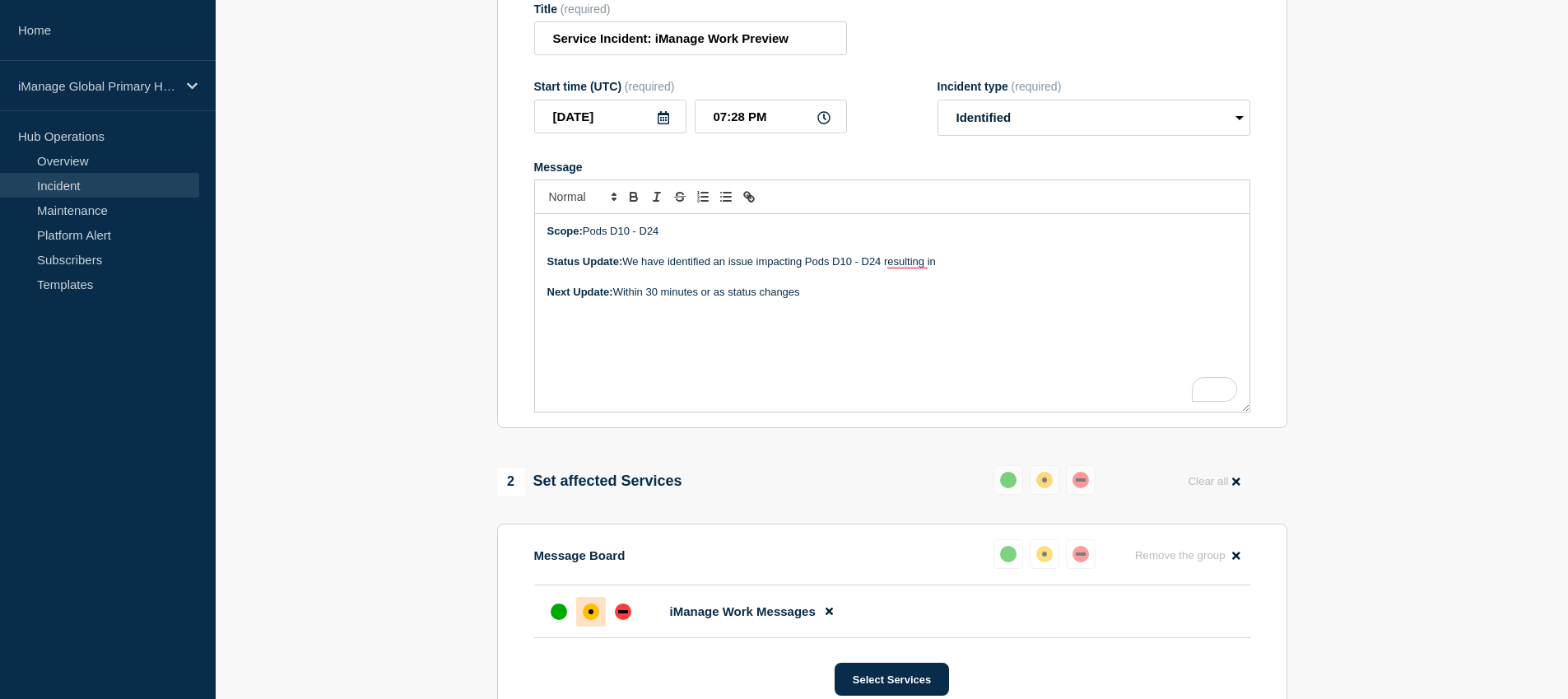
click at [977, 269] on p "Status Update: We have identified an issue impacting Pods D10 - D24 resulting in" at bounding box center [892, 262] width 690 height 15
click at [1015, 269] on p "Status Update: We have identified an issue impacting Pods D10 - D24 resulting i…" at bounding box center [892, 262] width 690 height 15
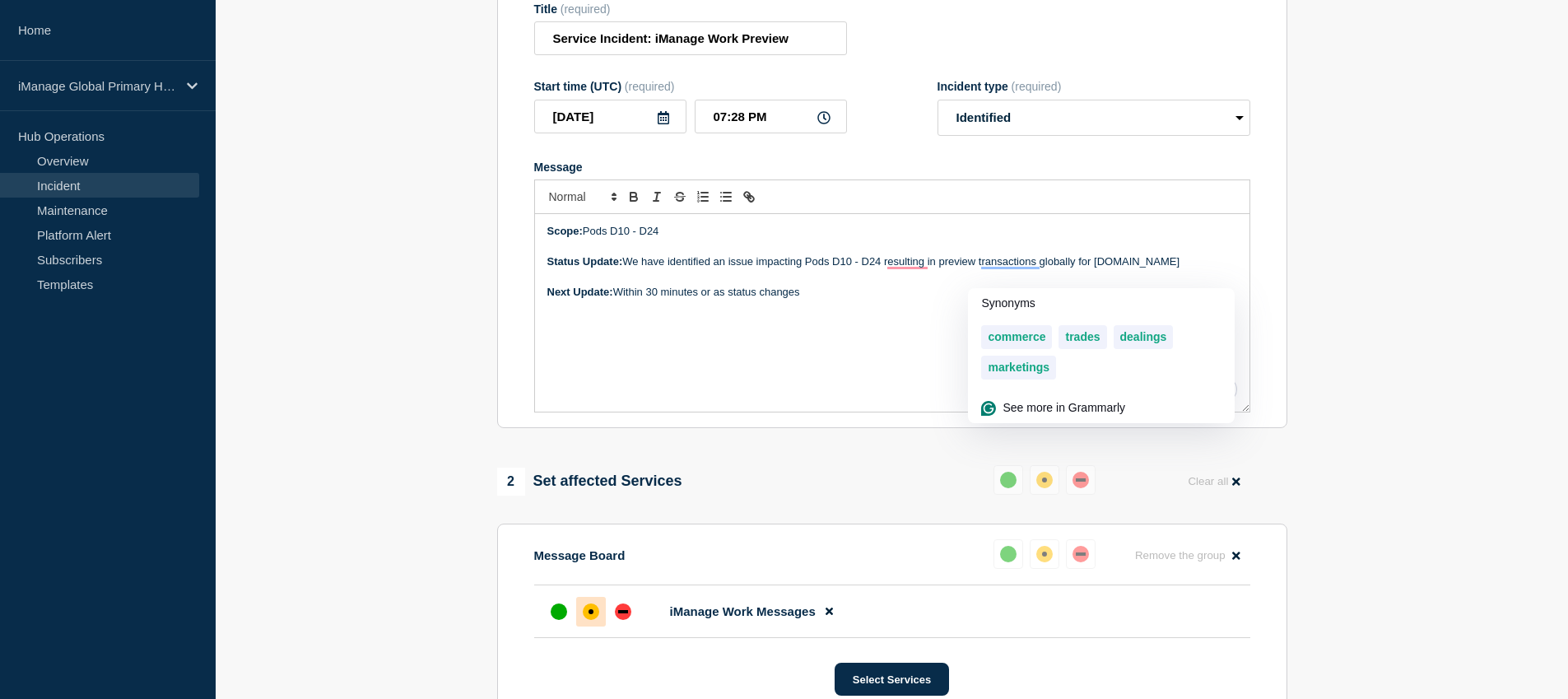
click at [1062, 269] on p "Status Update: We have identified an issue impacting Pods D10 - D24 resulting i…" at bounding box center [892, 262] width 690 height 15
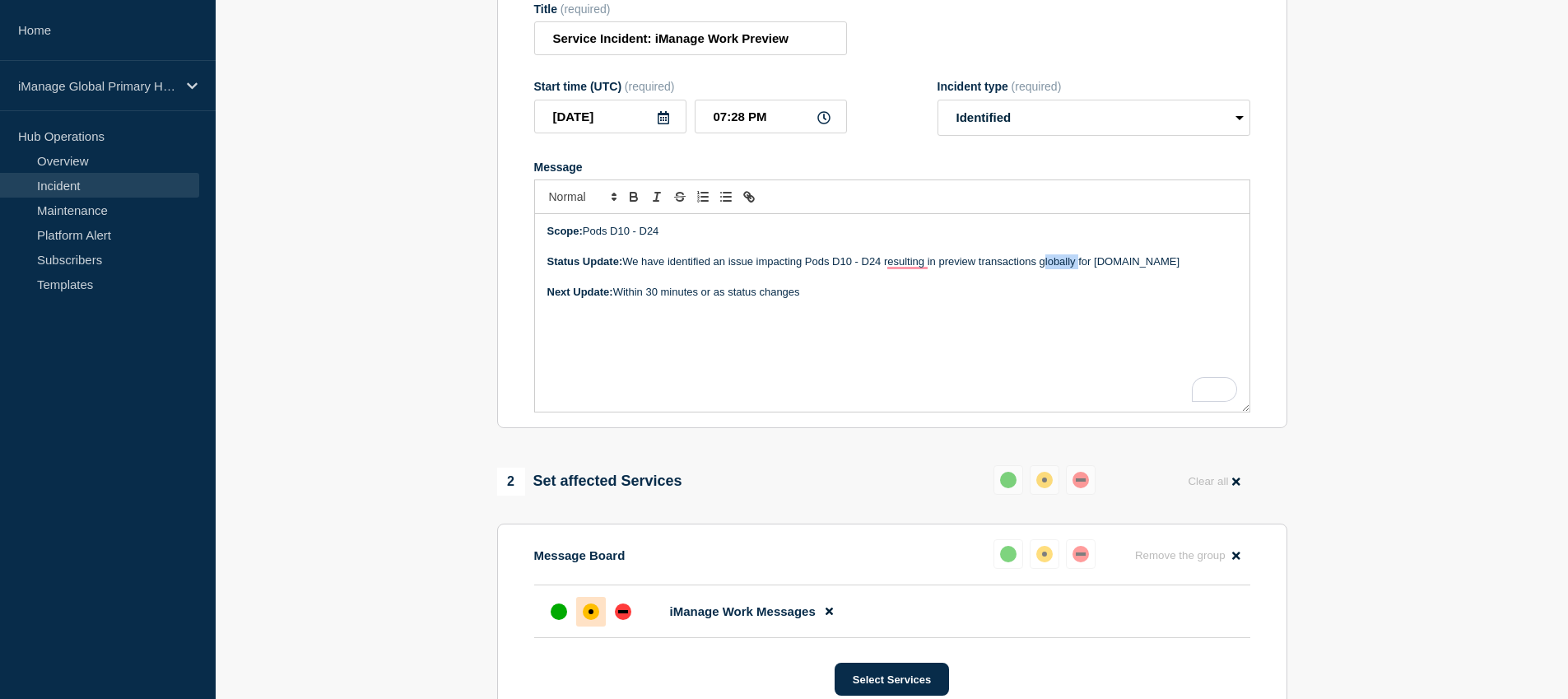
click at [1062, 269] on p "Status Update: We have identified an issue impacting Pods D10 - D24 resulting i…" at bounding box center [892, 262] width 690 height 15
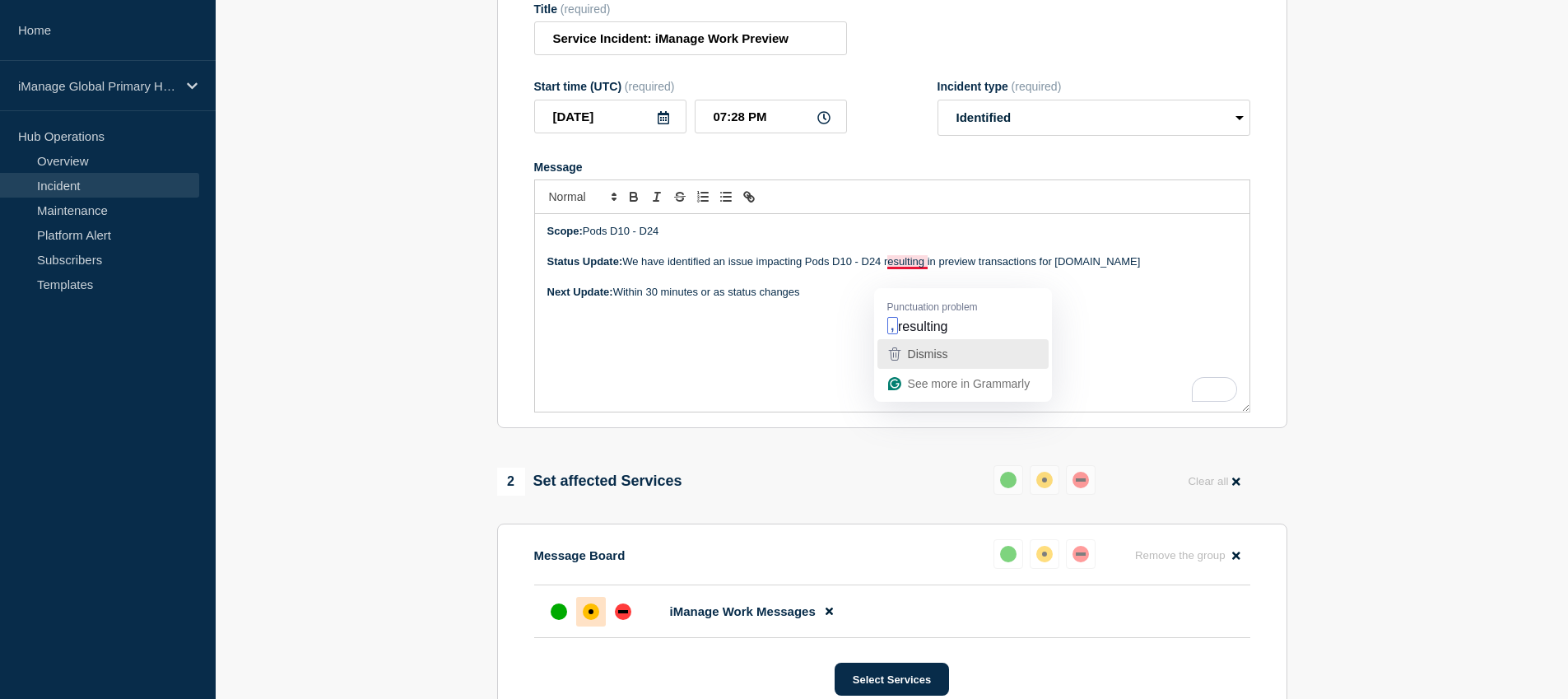
click at [908, 352] on span "Dismiss" at bounding box center [928, 354] width 40 height 13
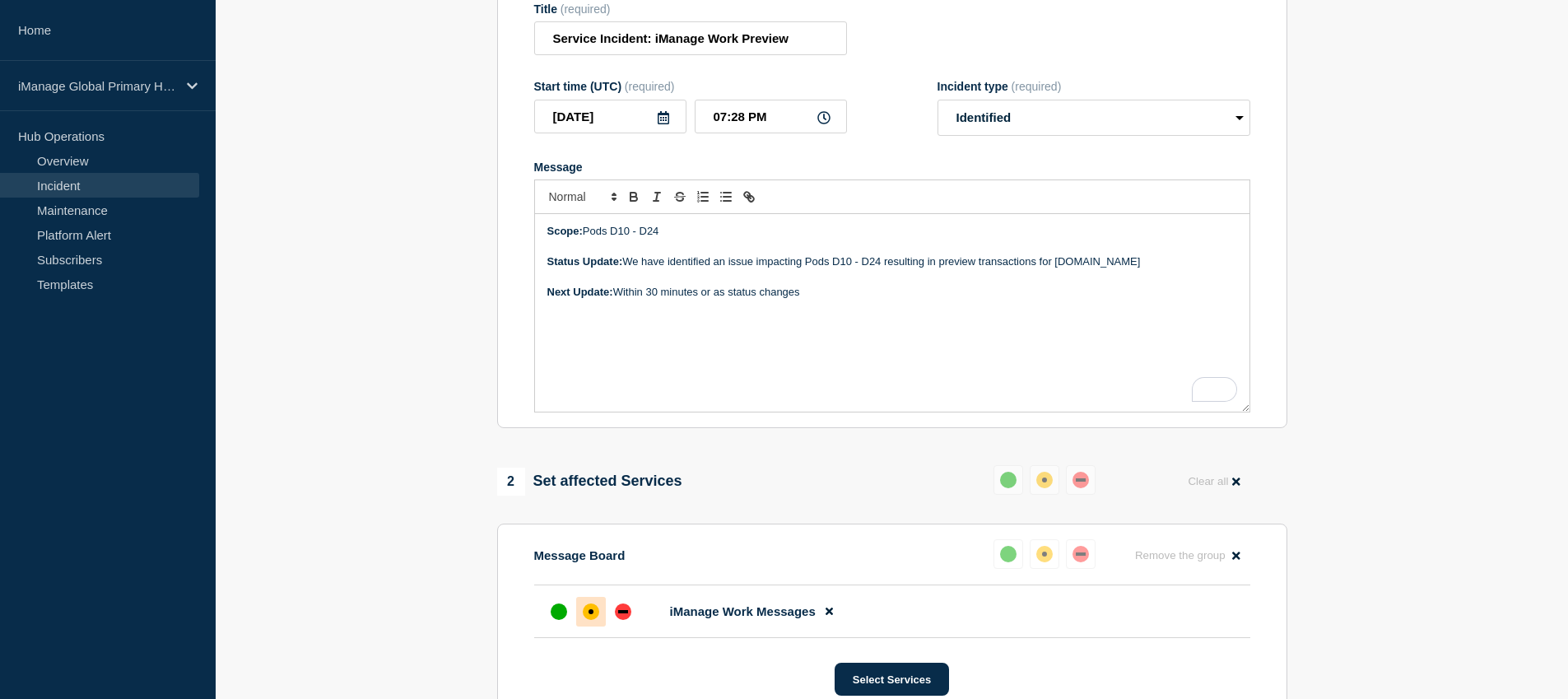
click at [1172, 269] on p "Status Update: We have identified an issue impacting Pods D10 - D24 resulting i…" at bounding box center [892, 262] width 690 height 15
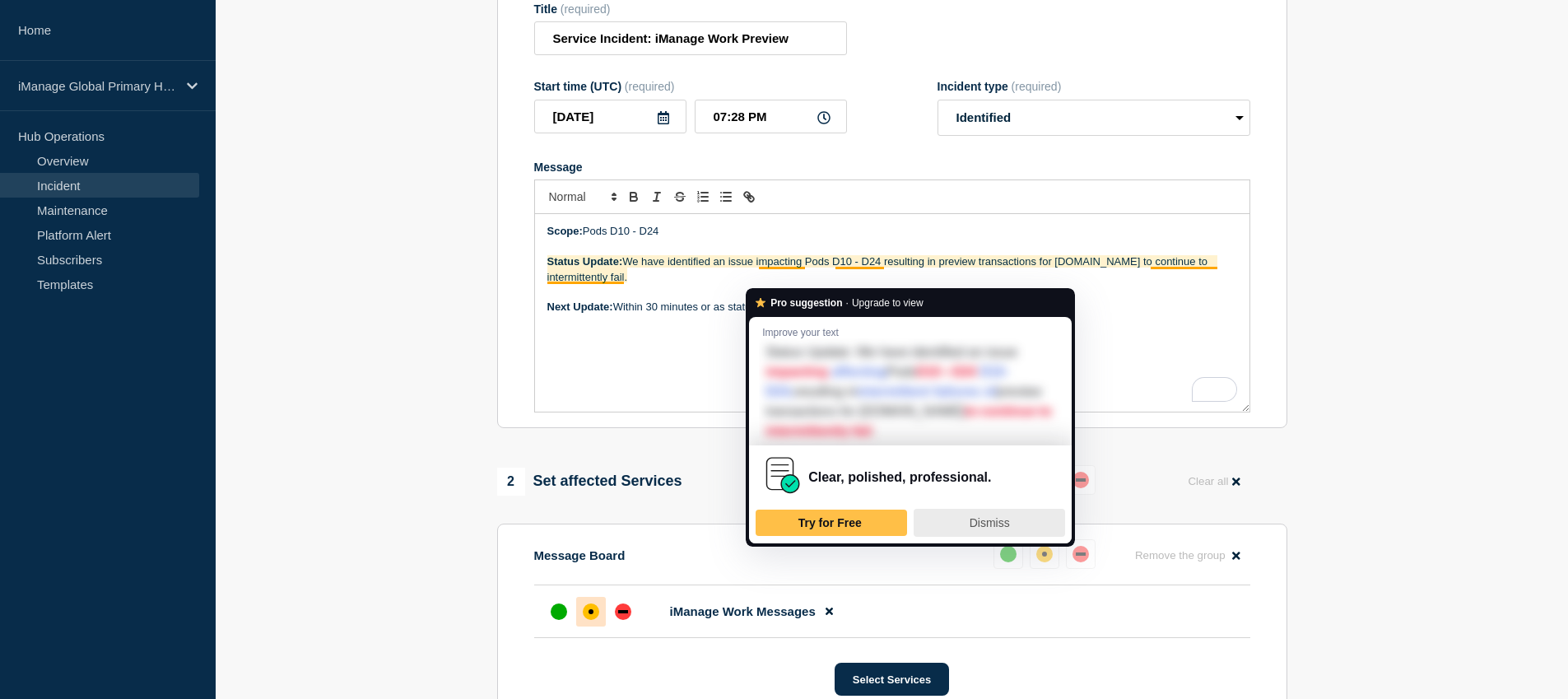
click at [979, 517] on span "Dismiss" at bounding box center [990, 523] width 40 height 13
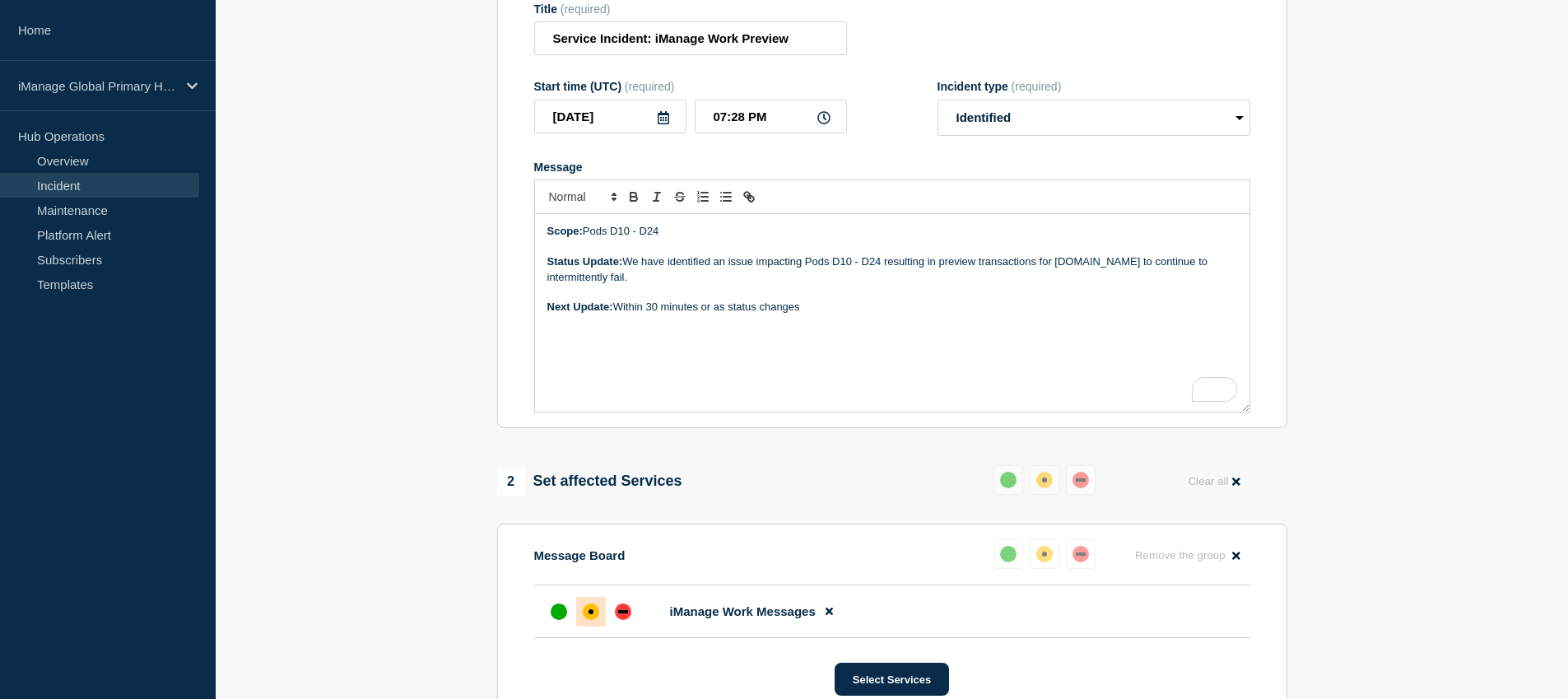
click at [759, 285] on p "Status Update: We have identified an issue impacting Pods D10 - D24 resulting i…" at bounding box center [892, 269] width 690 height 31
drag, startPoint x: 820, startPoint y: 324, endPoint x: 544, endPoint y: 330, distance: 276.1
click at [544, 330] on div "Scope: Pods D10 - D24 Status Update: We have identified an issue impacting Pods…" at bounding box center [892, 313] width 714 height 198
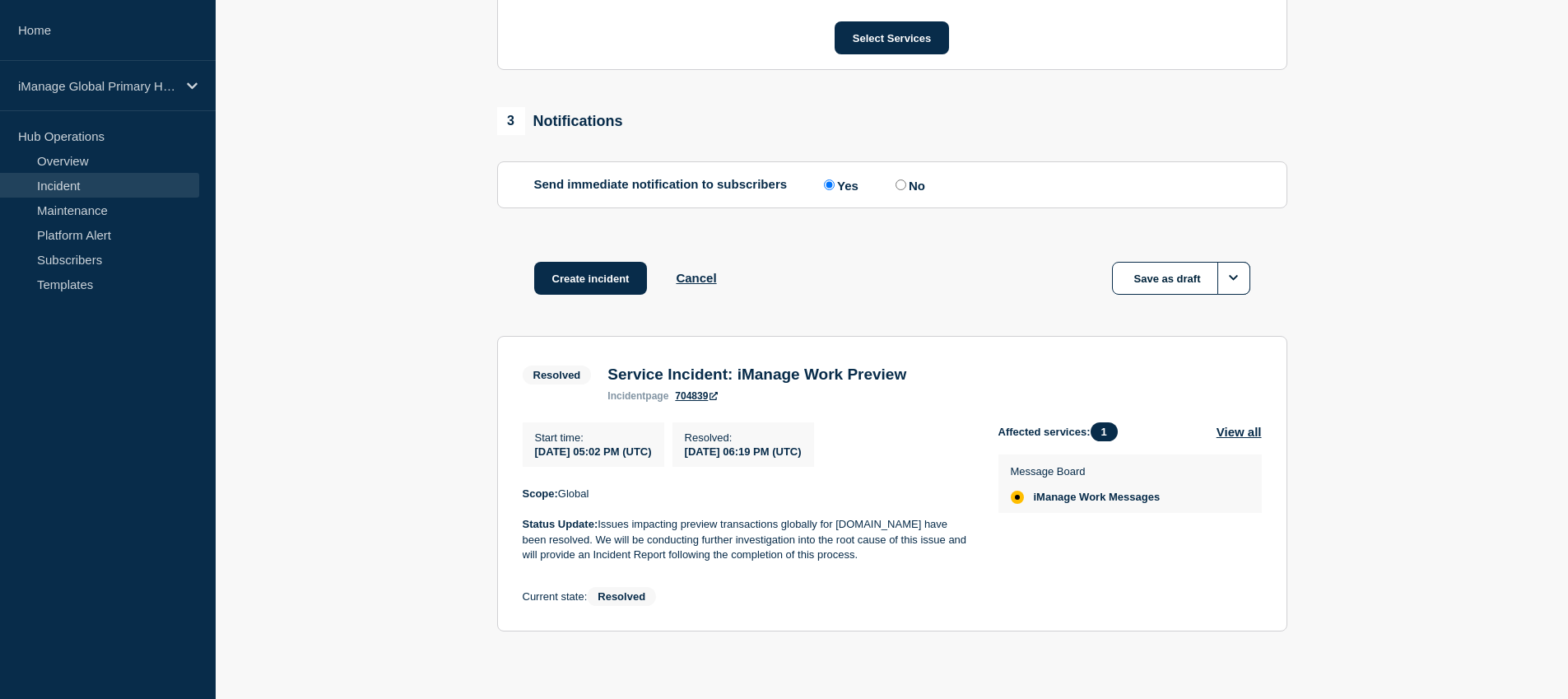
scroll to position [937, 0]
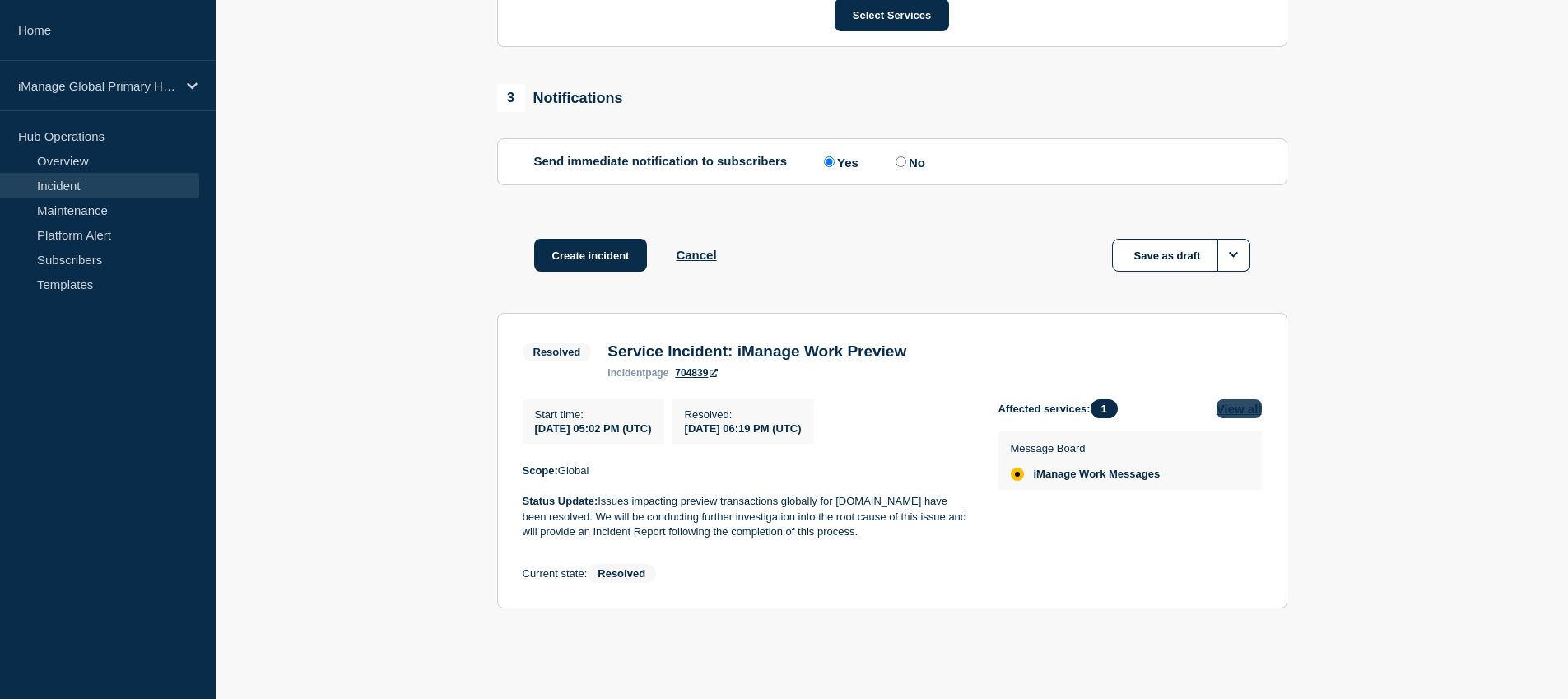
click at [1240, 409] on button "View all" at bounding box center [1239, 409] width 45 height 19
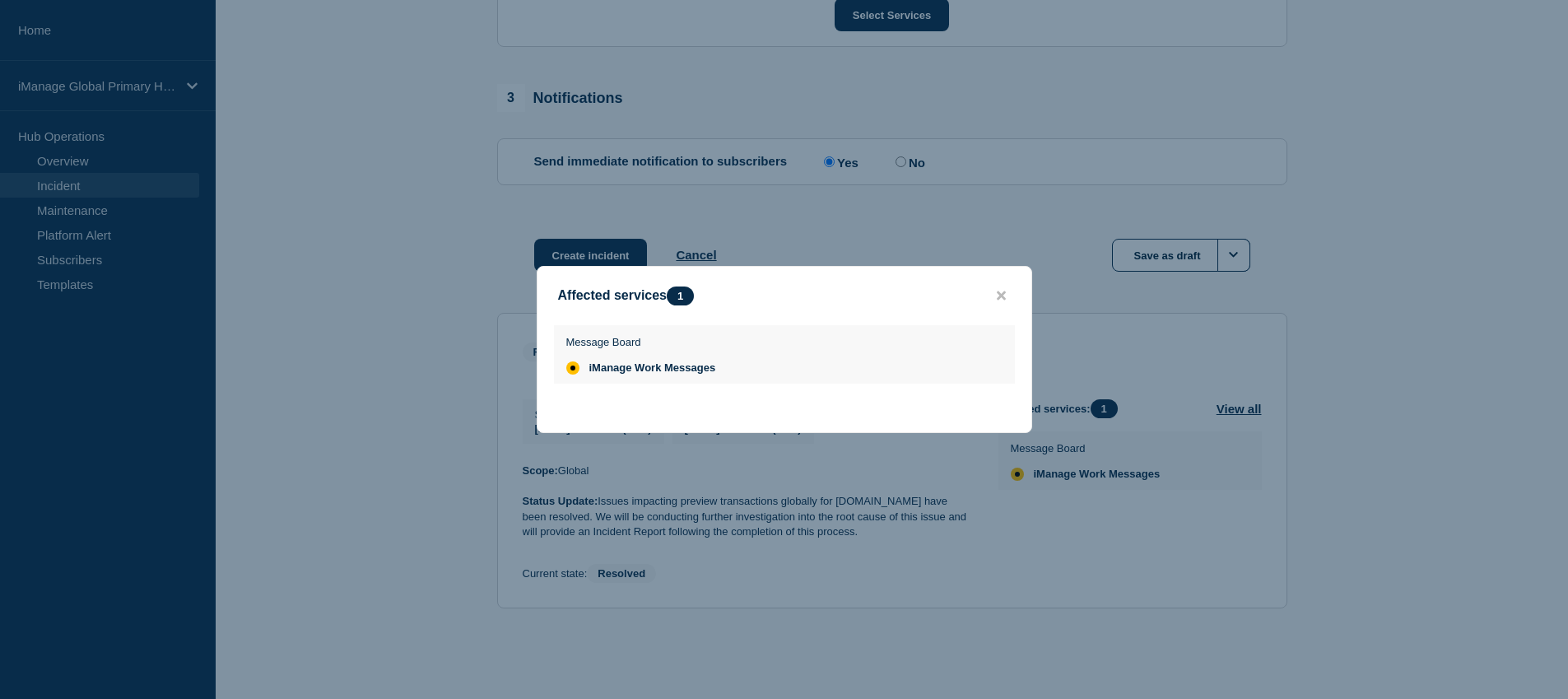
click at [1007, 290] on button "close button" at bounding box center [1001, 295] width 19 height 16
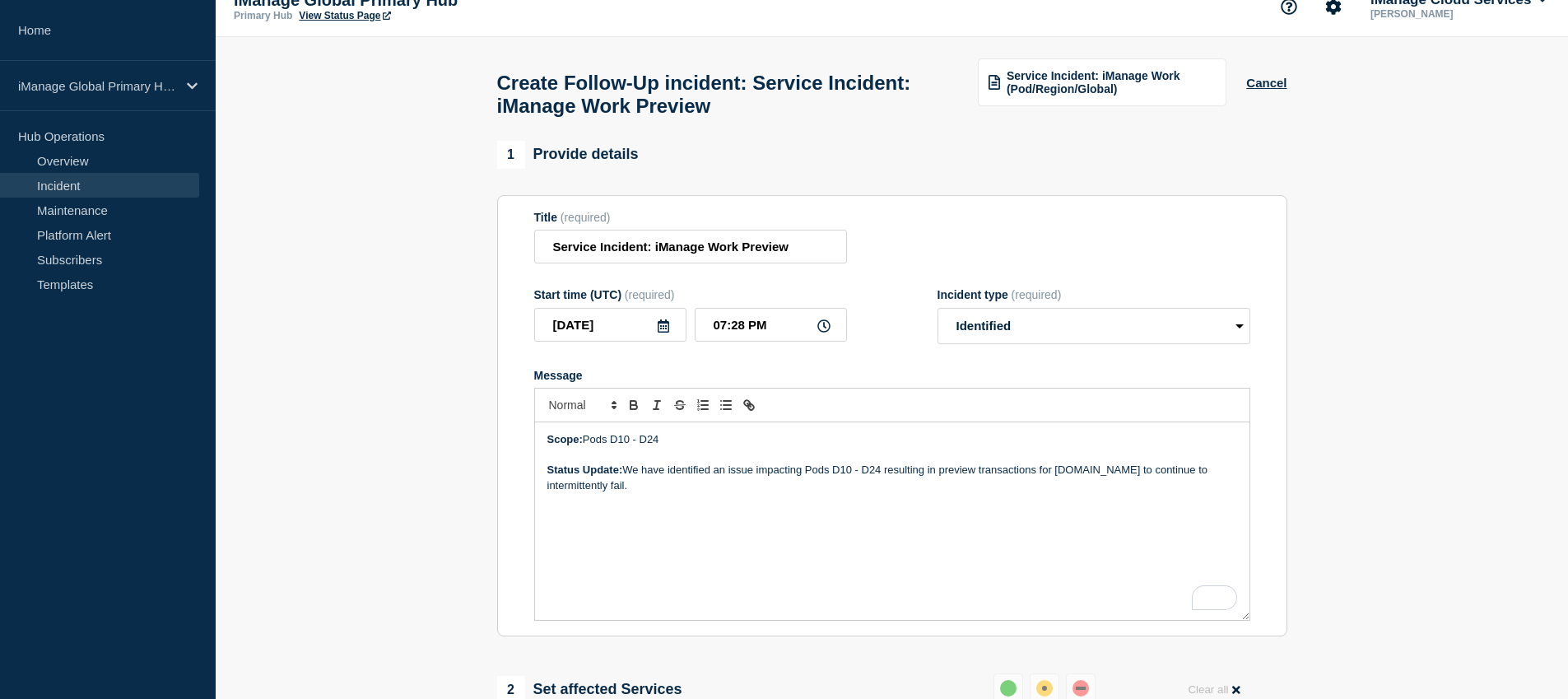
scroll to position [0, 0]
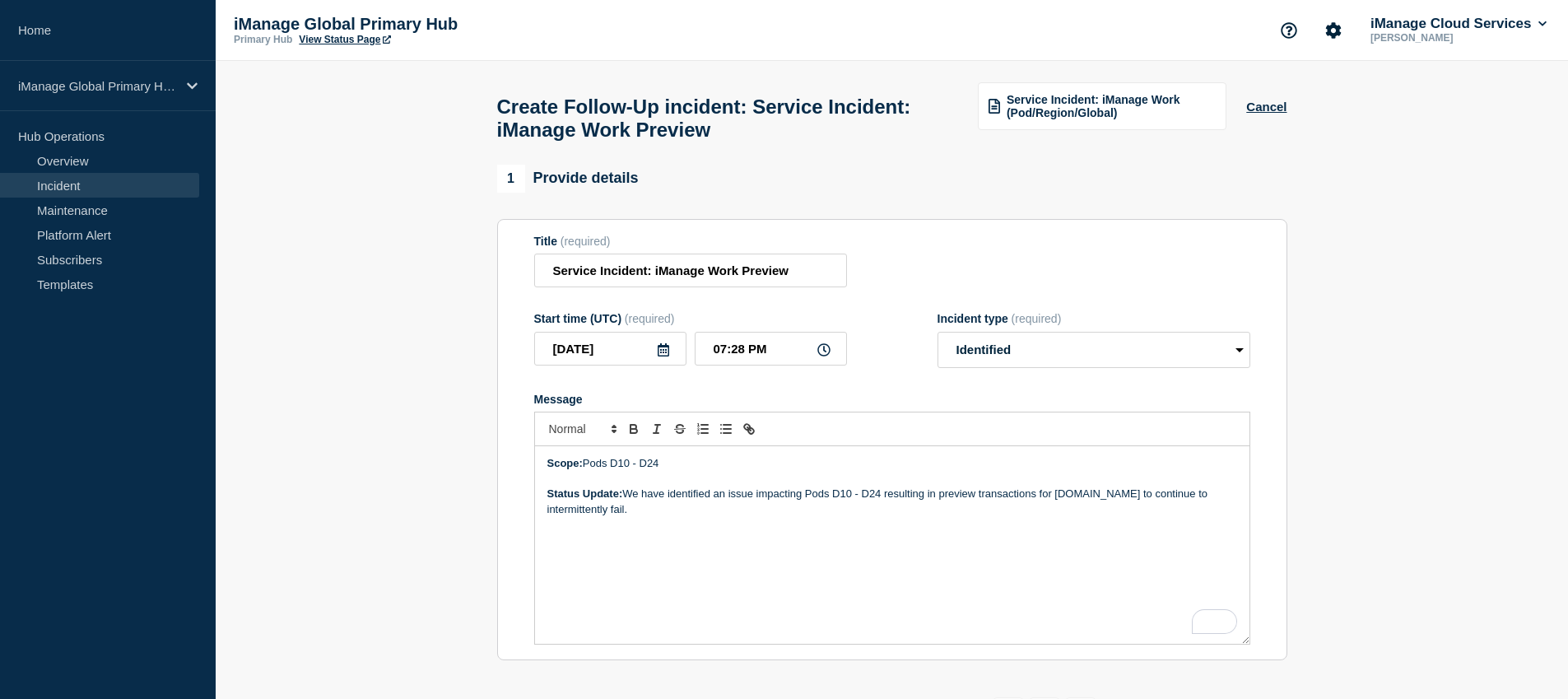
click at [722, 517] on p "Status Update: We have identified an issue impacting Pods D10 - D24 resulting i…" at bounding box center [892, 502] width 690 height 31
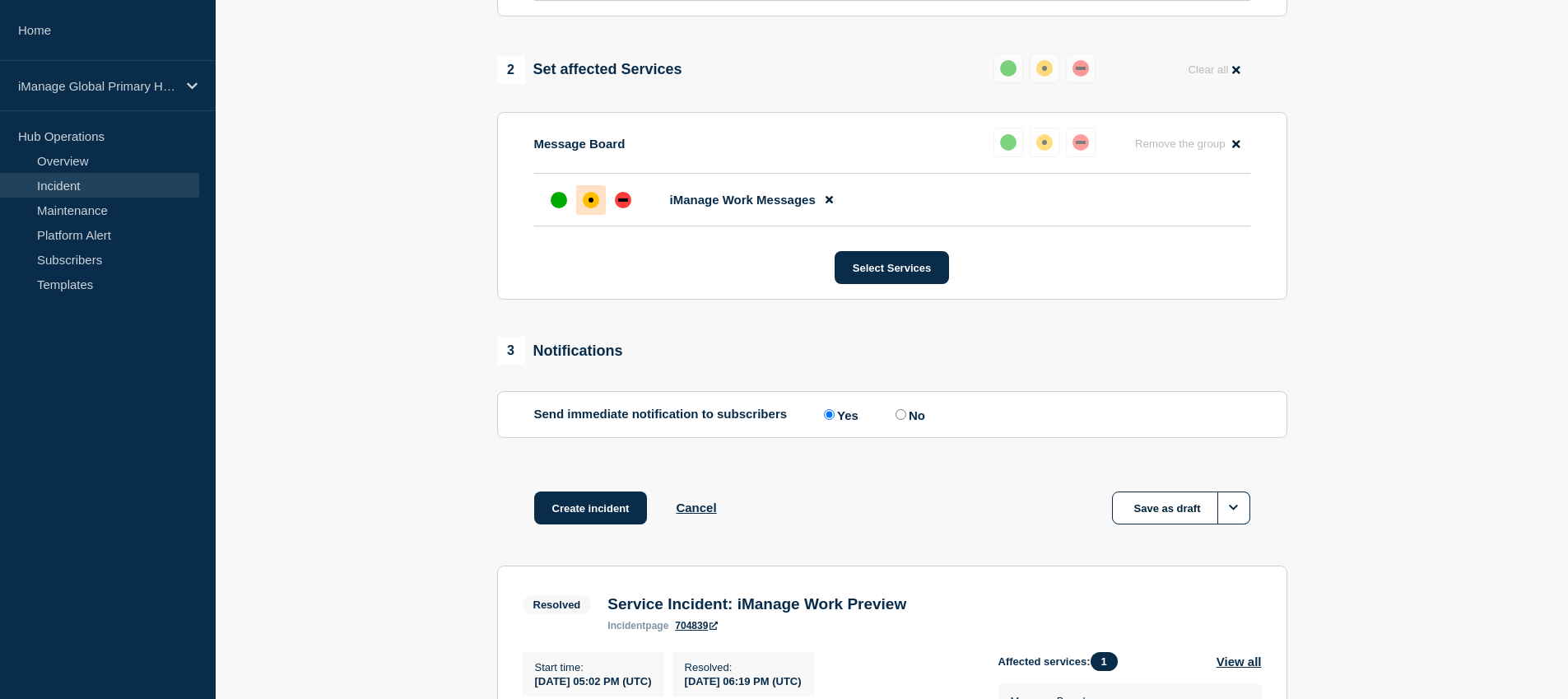
scroll to position [781, 0]
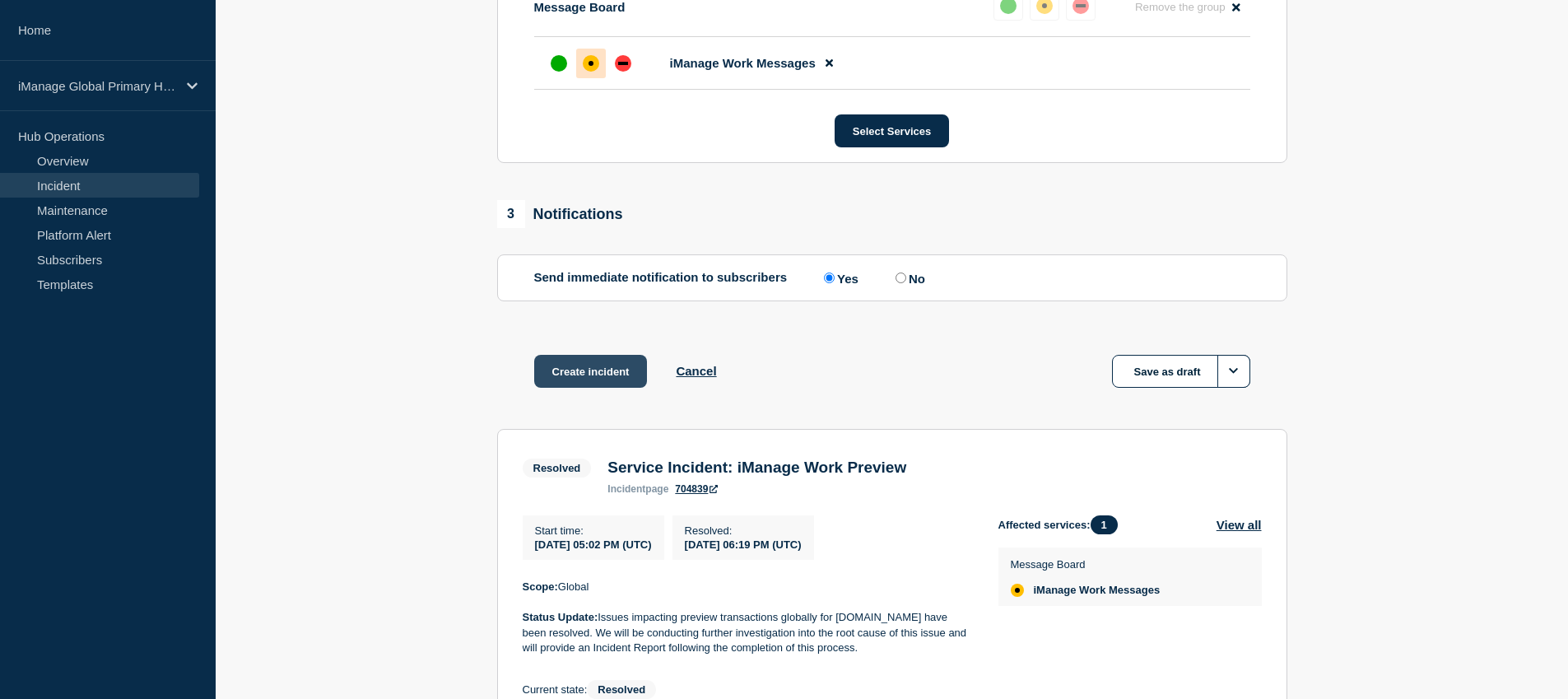
click at [615, 388] on button "Create incident" at bounding box center [591, 371] width 114 height 33
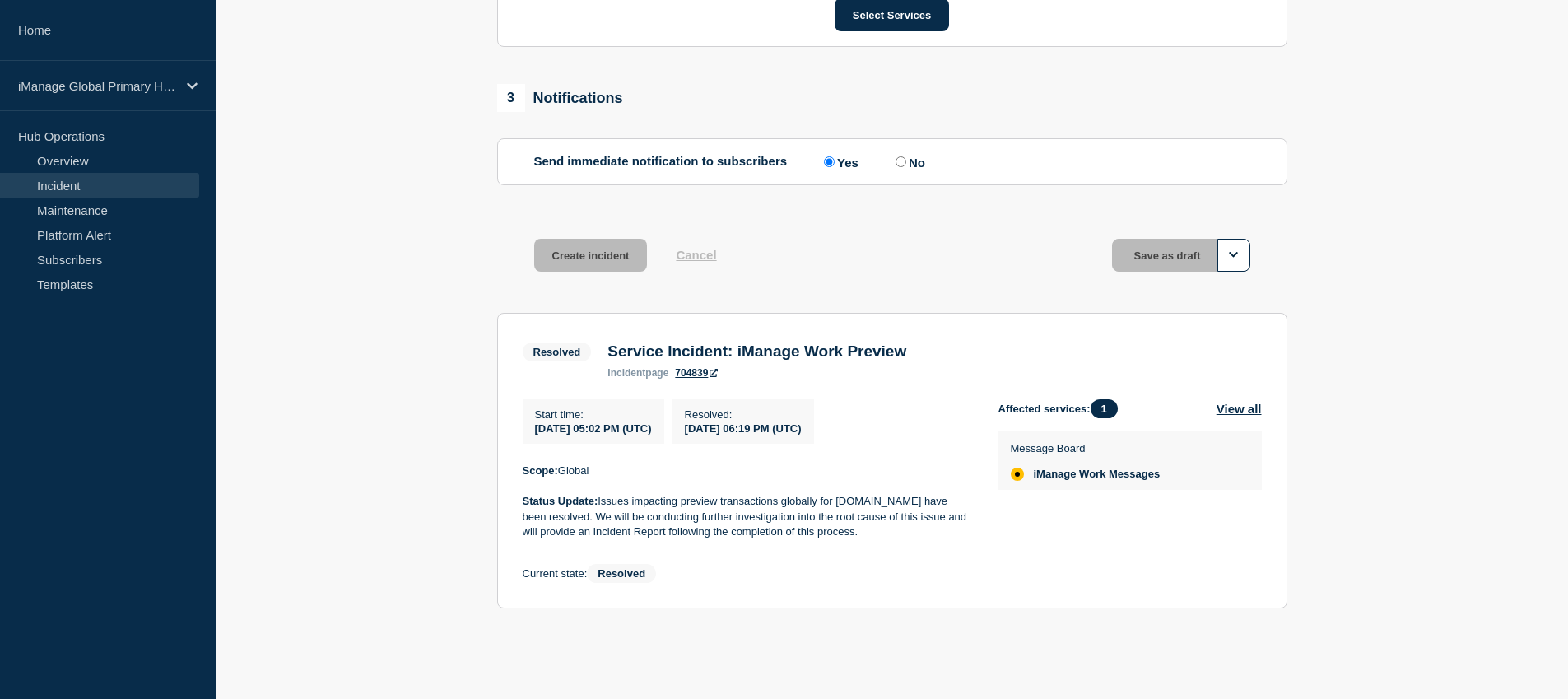
scroll to position [0, 0]
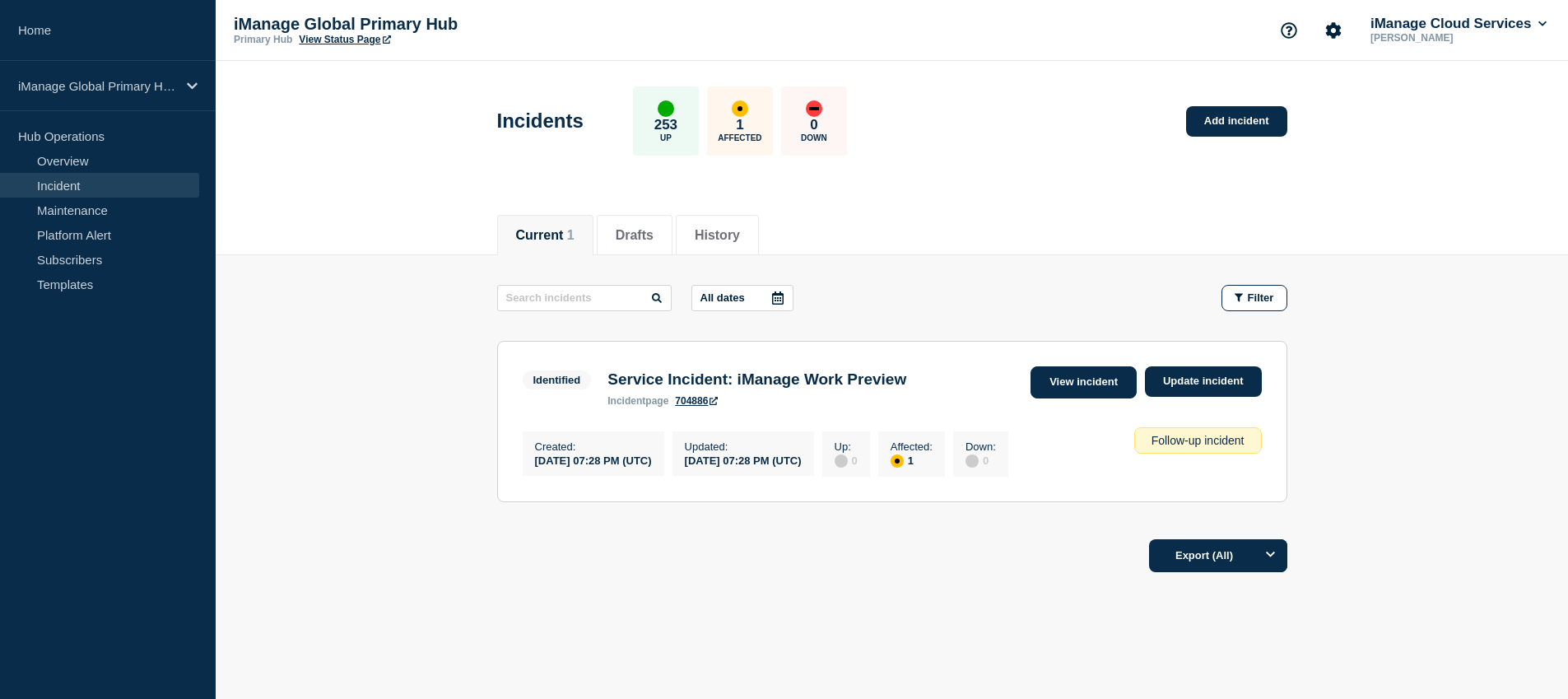
click at [1056, 385] on link "View incident" at bounding box center [1084, 382] width 106 height 32
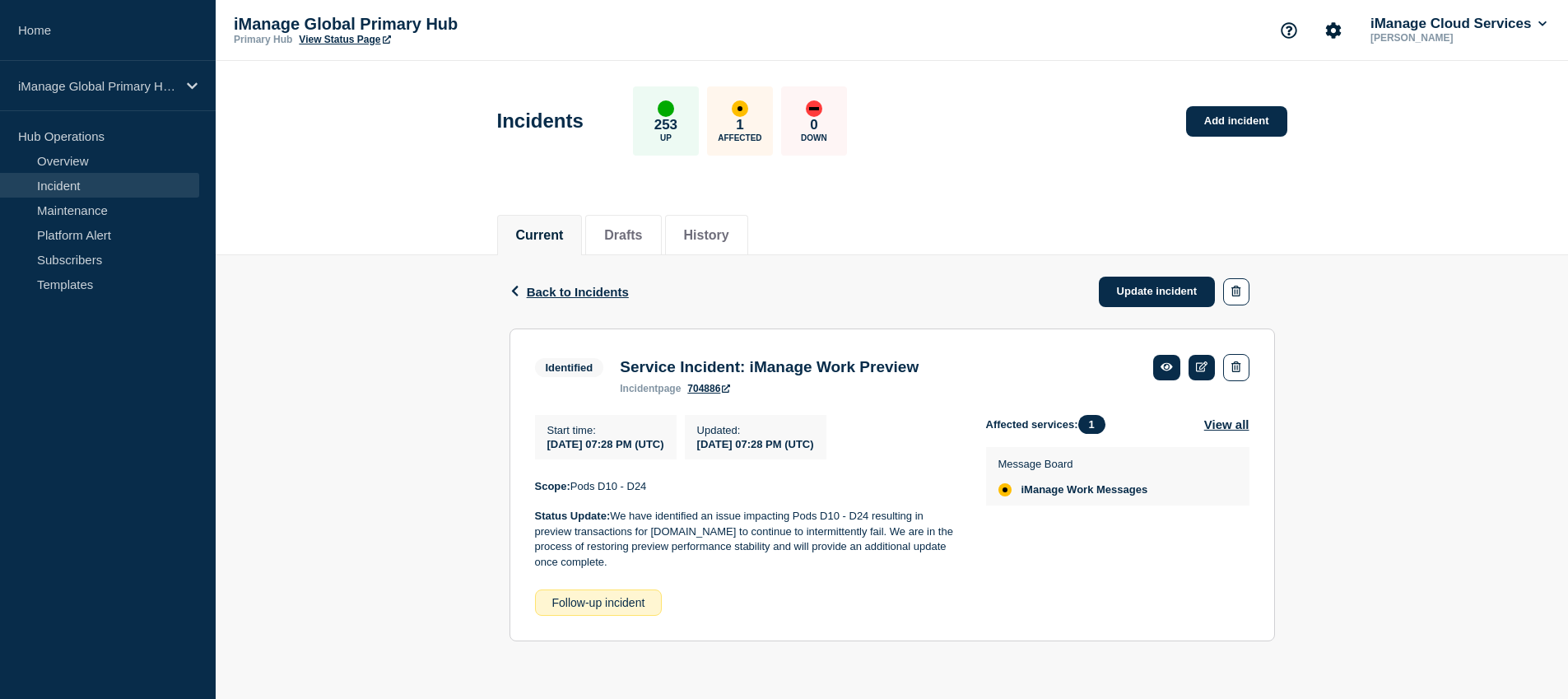
scroll to position [7, 0]
click at [1163, 277] on link "Update incident" at bounding box center [1157, 291] width 117 height 31
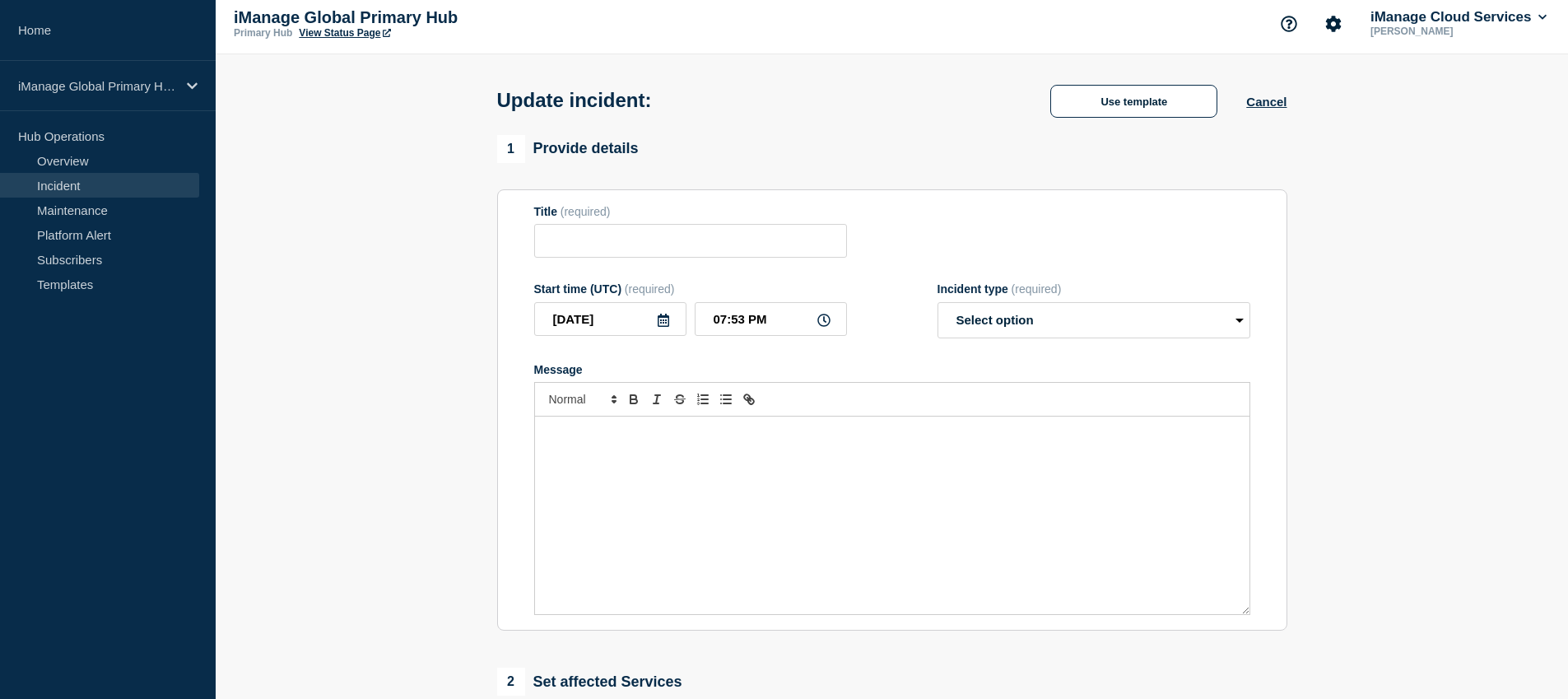
type input "Service Incident: iManage Work Preview"
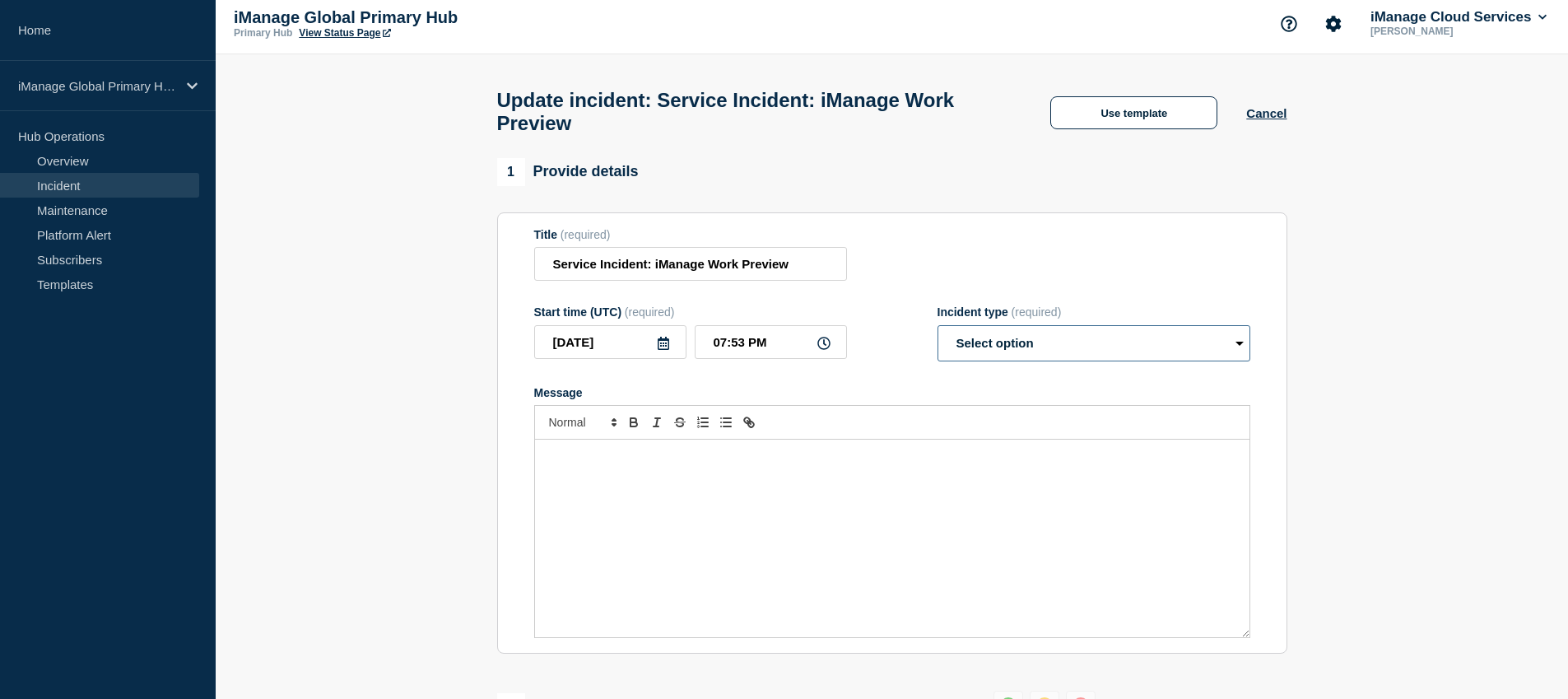
click at [1044, 361] on select "Select option Investigating Identified Monitoring Resolved" at bounding box center [1094, 343] width 313 height 36
select select "resolved"
click at [938, 340] on select "Select option Investigating Identified Monitoring Resolved" at bounding box center [1094, 343] width 313 height 36
click at [902, 508] on div "Message" at bounding box center [892, 539] width 714 height 198
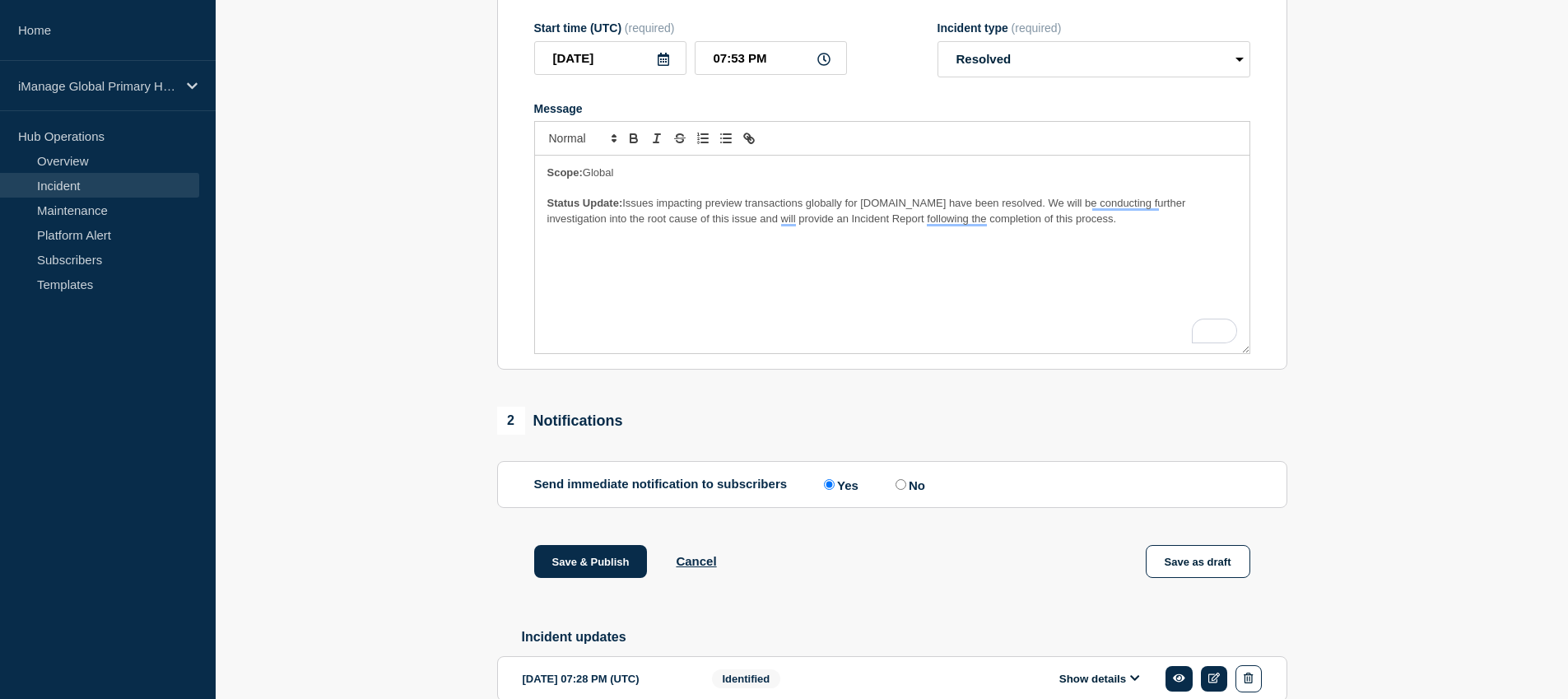
scroll to position [375, 0]
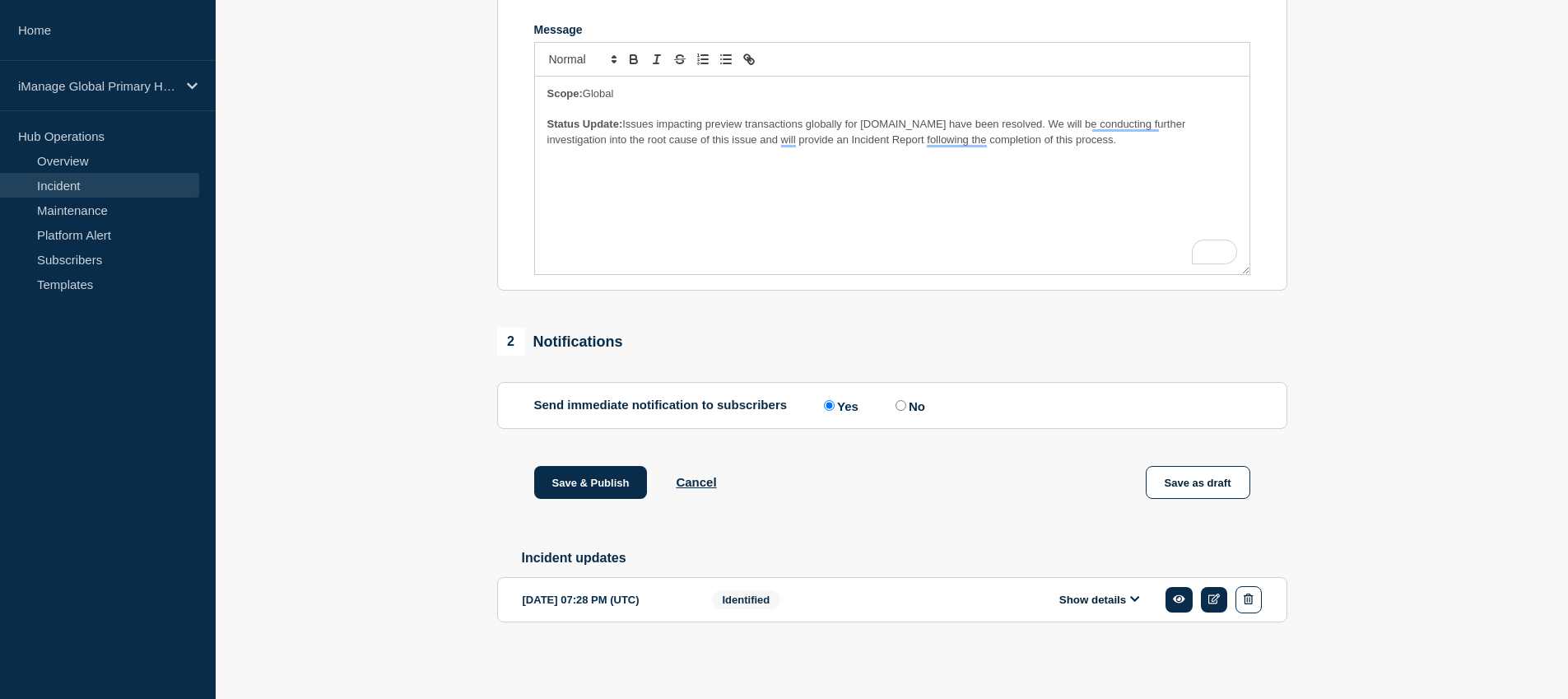
click at [1103, 607] on button "Show details" at bounding box center [1100, 600] width 91 height 14
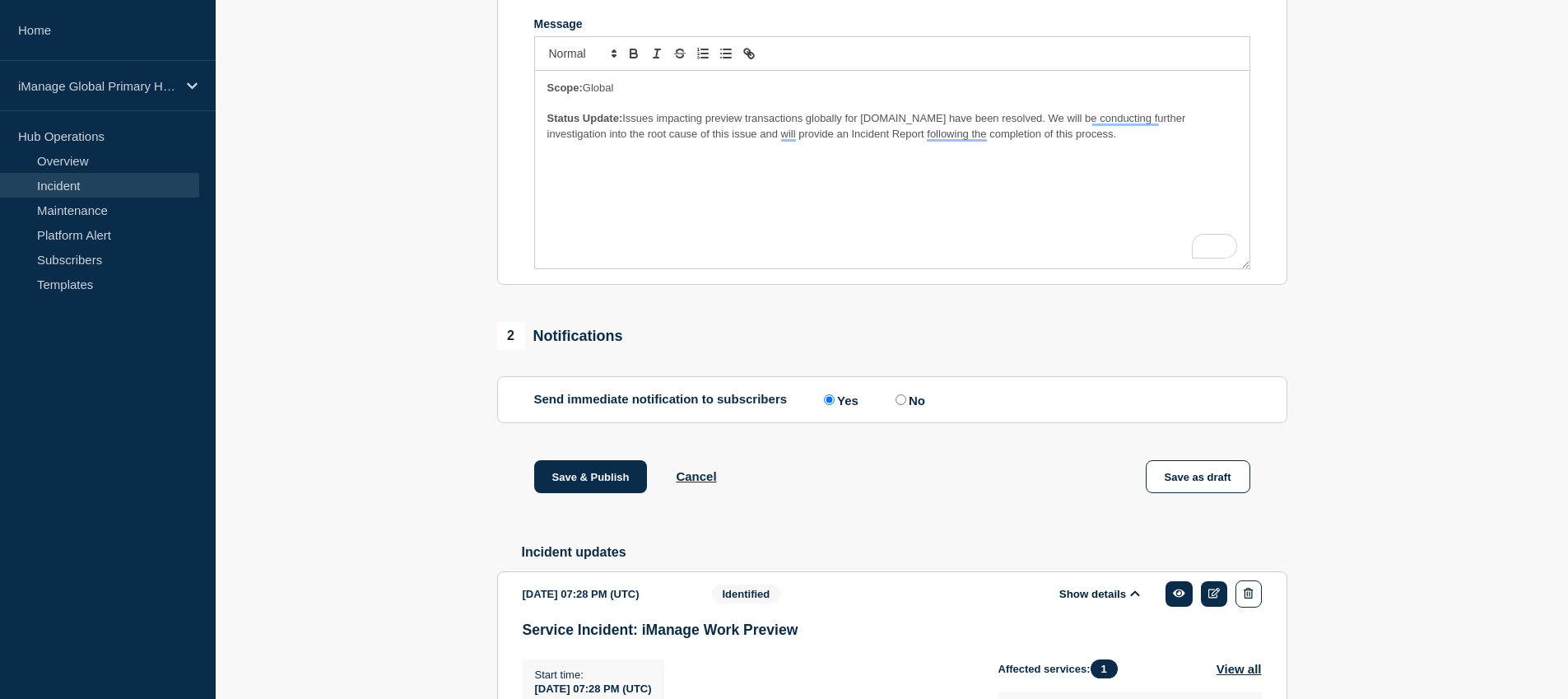
scroll to position [609, 0]
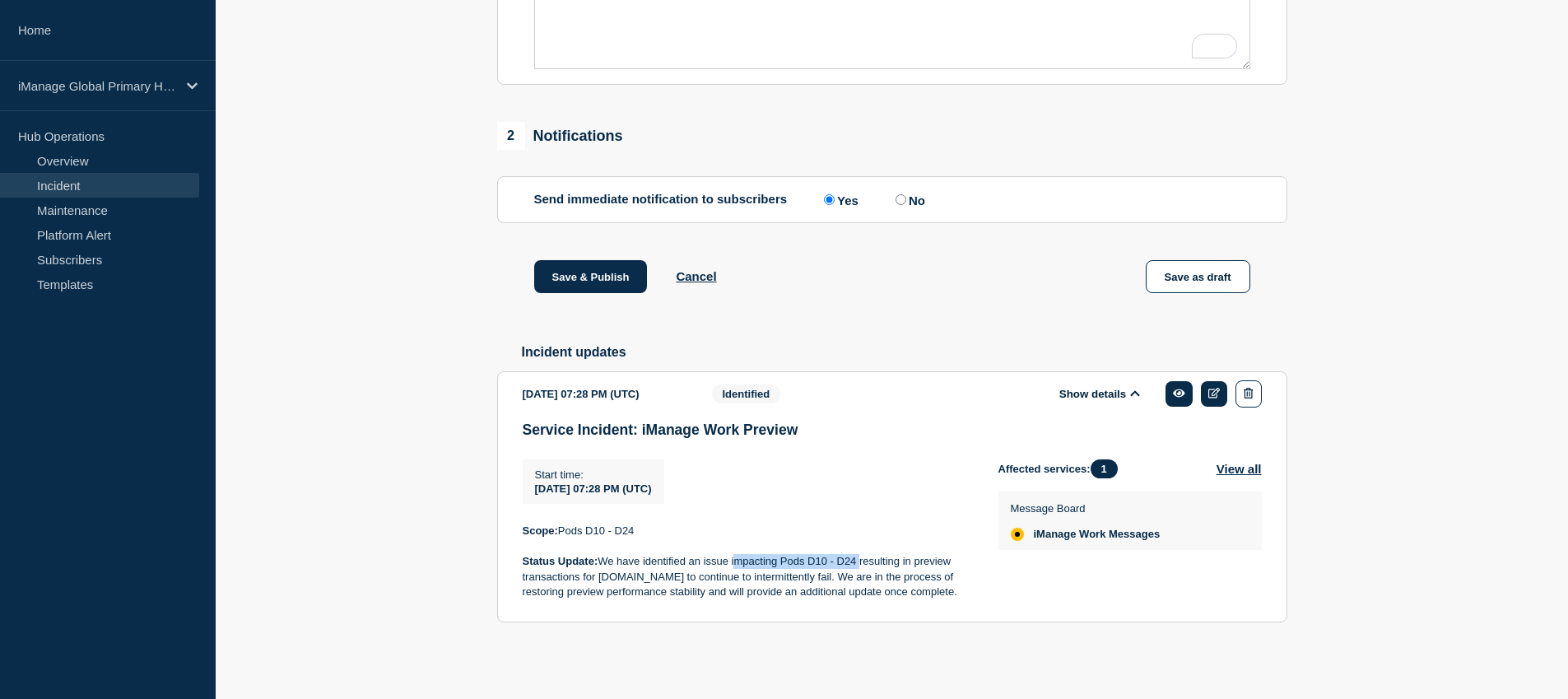
drag, startPoint x: 734, startPoint y: 564, endPoint x: 857, endPoint y: 563, distance: 123.0
click at [857, 563] on p "Status Update: We have identified an issue impacting Pods D10 - D24 resulting i…" at bounding box center [747, 577] width 450 height 45
copy p "impacting Pods D10 - D24"
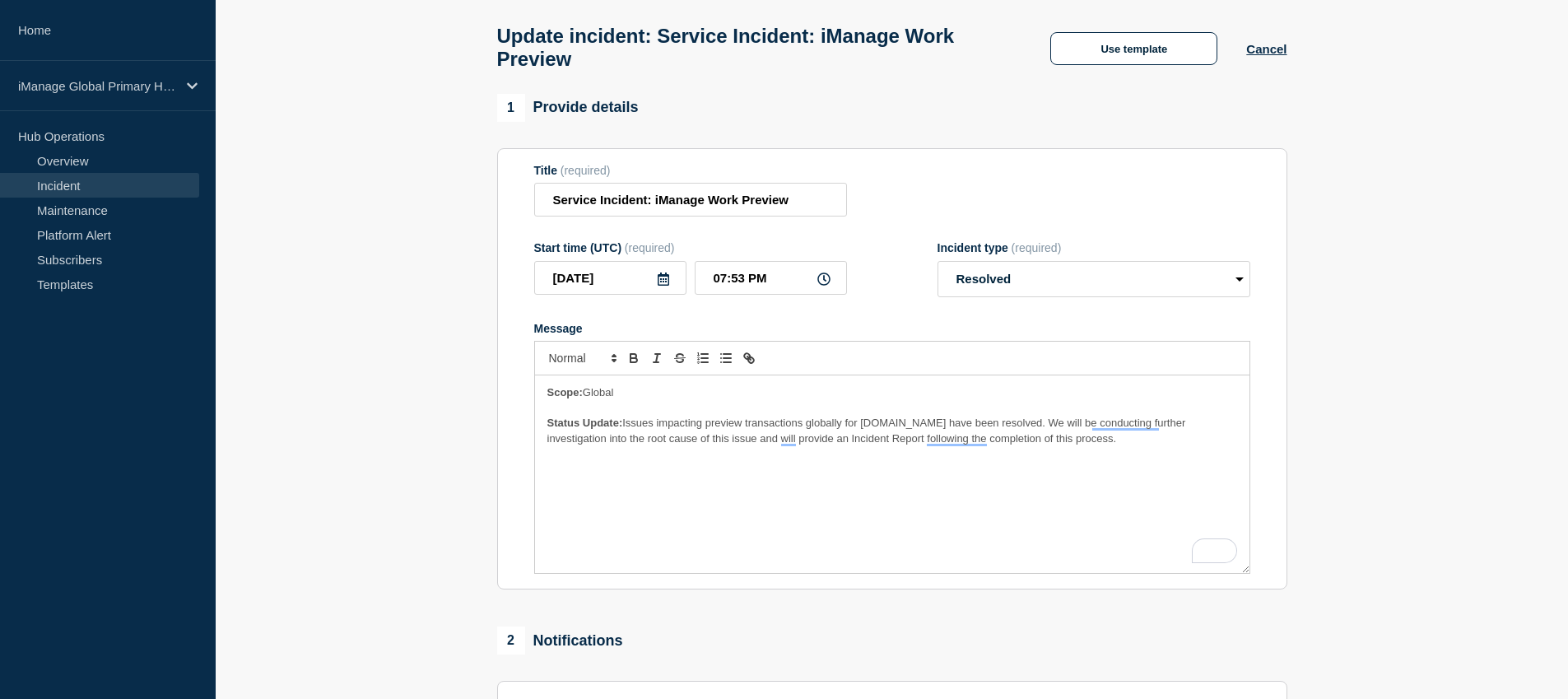
scroll to position [0, 0]
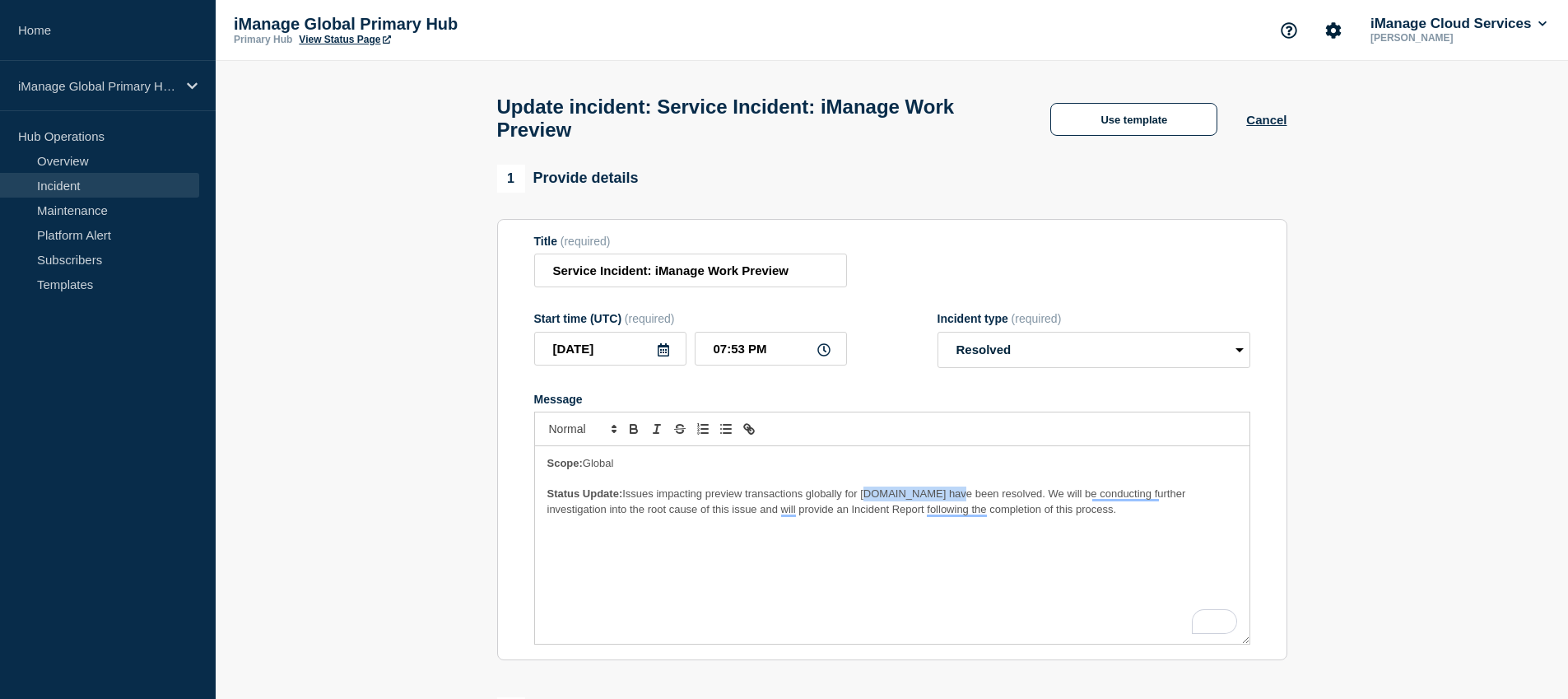
drag, startPoint x: 864, startPoint y: 514, endPoint x: 952, endPoint y: 508, distance: 88.2
click at [952, 508] on span "Issues impacting preview transactions globally for [DOMAIN_NAME] have been reso…" at bounding box center [868, 501] width 641 height 27
paste div "To enrich screen reader interactions, please activate Accessibility in Grammarl…"
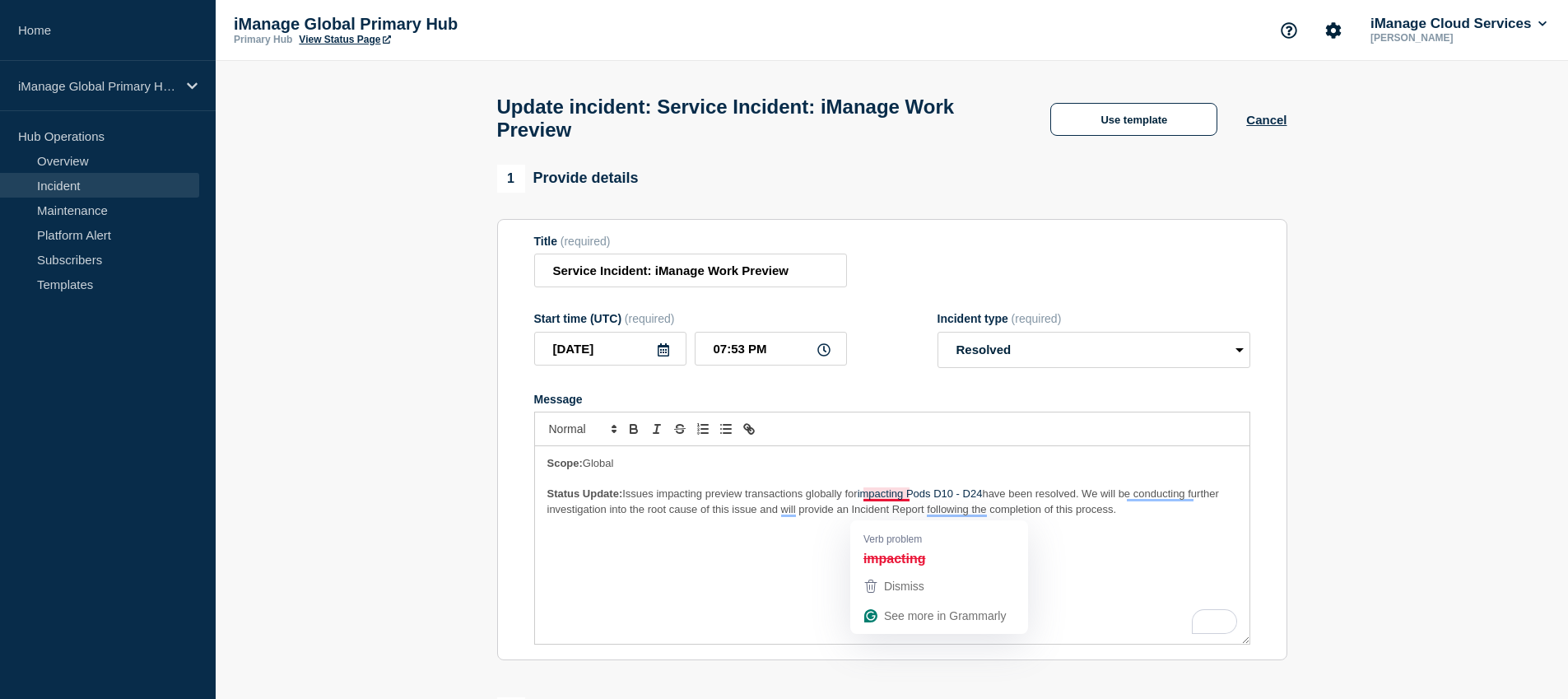
click at [877, 513] on p "Status Update: Issues impacting preview transactions globally for impacting Pod…" at bounding box center [892, 502] width 690 height 31
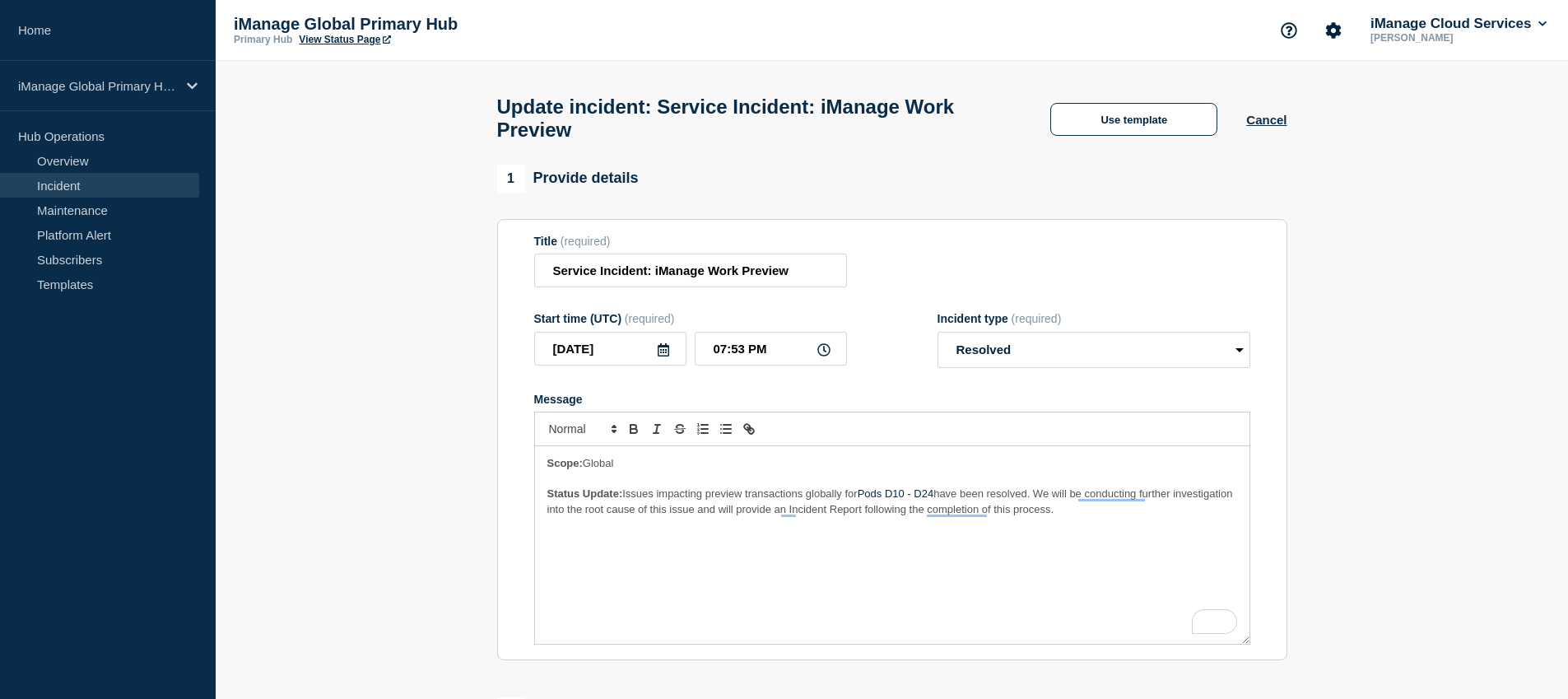
click at [786, 536] on div "Scope: Global Status Update: Issues impacting preview transactions globally for…" at bounding box center [892, 546] width 714 height 198
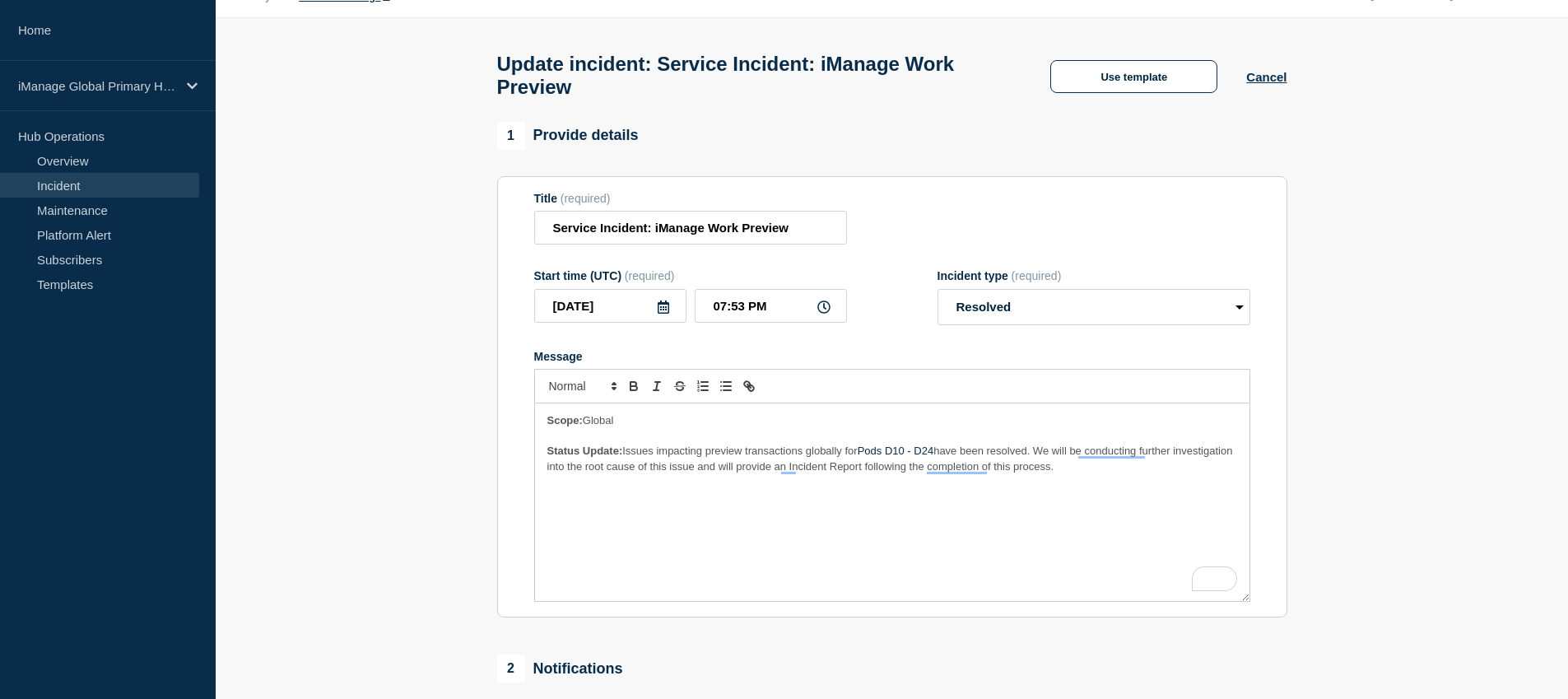
scroll to position [8, 0]
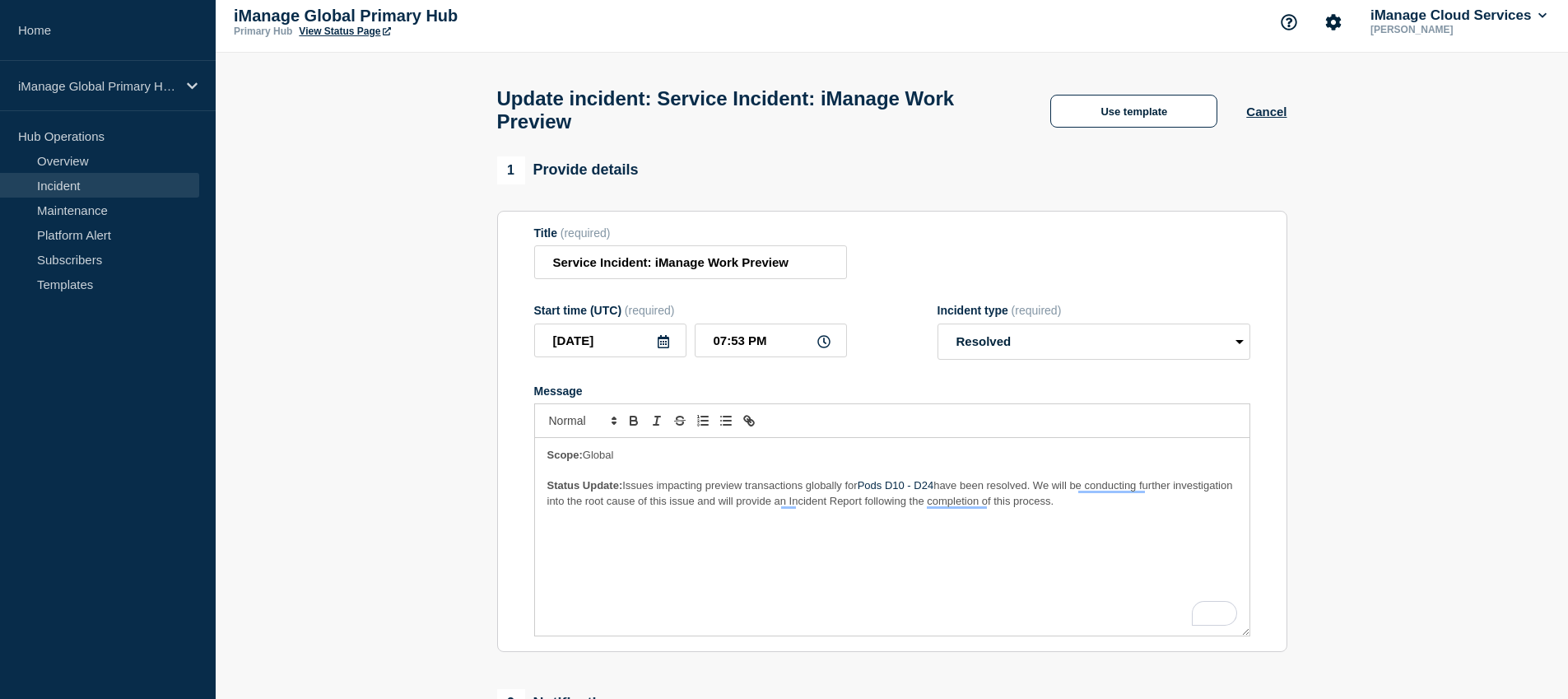
click at [820, 492] on span "Issues impacting preview transactions globally for" at bounding box center [740, 485] width 234 height 12
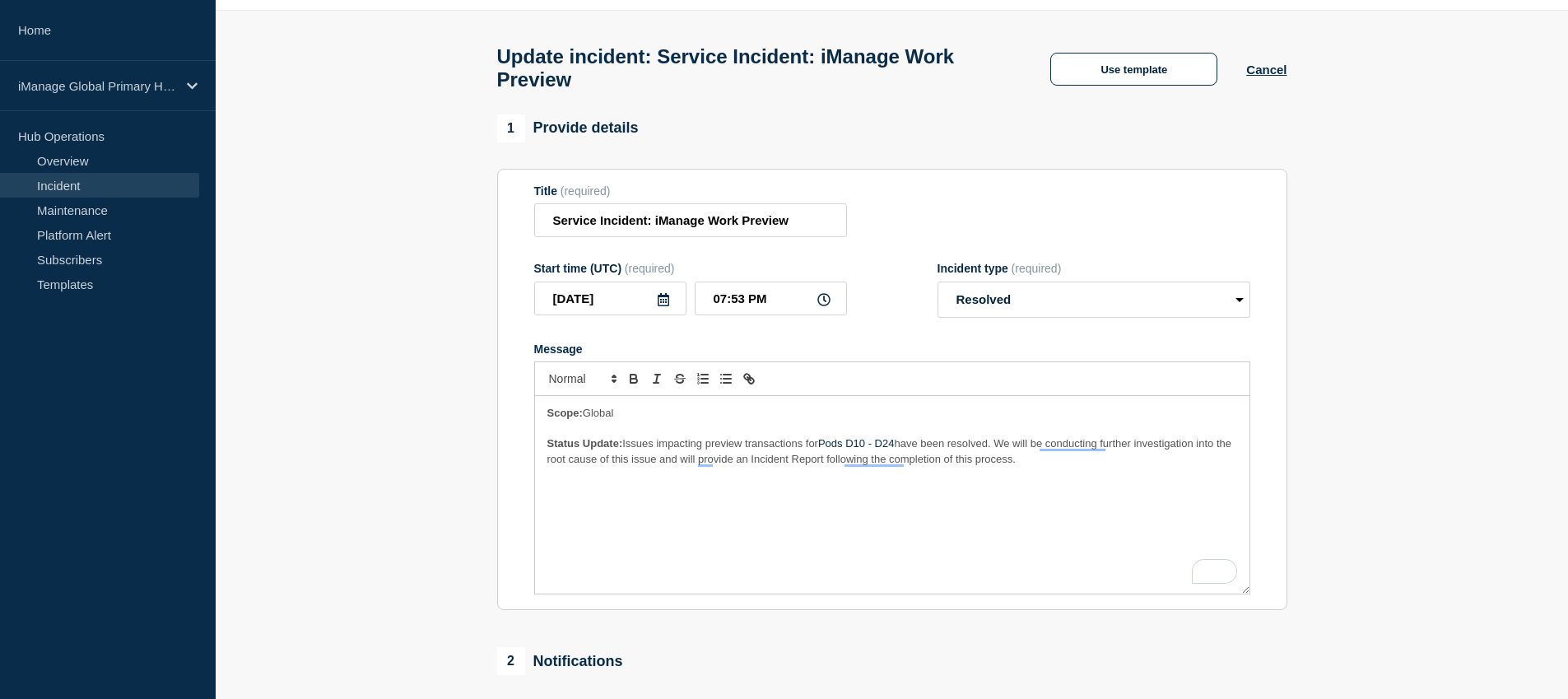
scroll to position [61, 0]
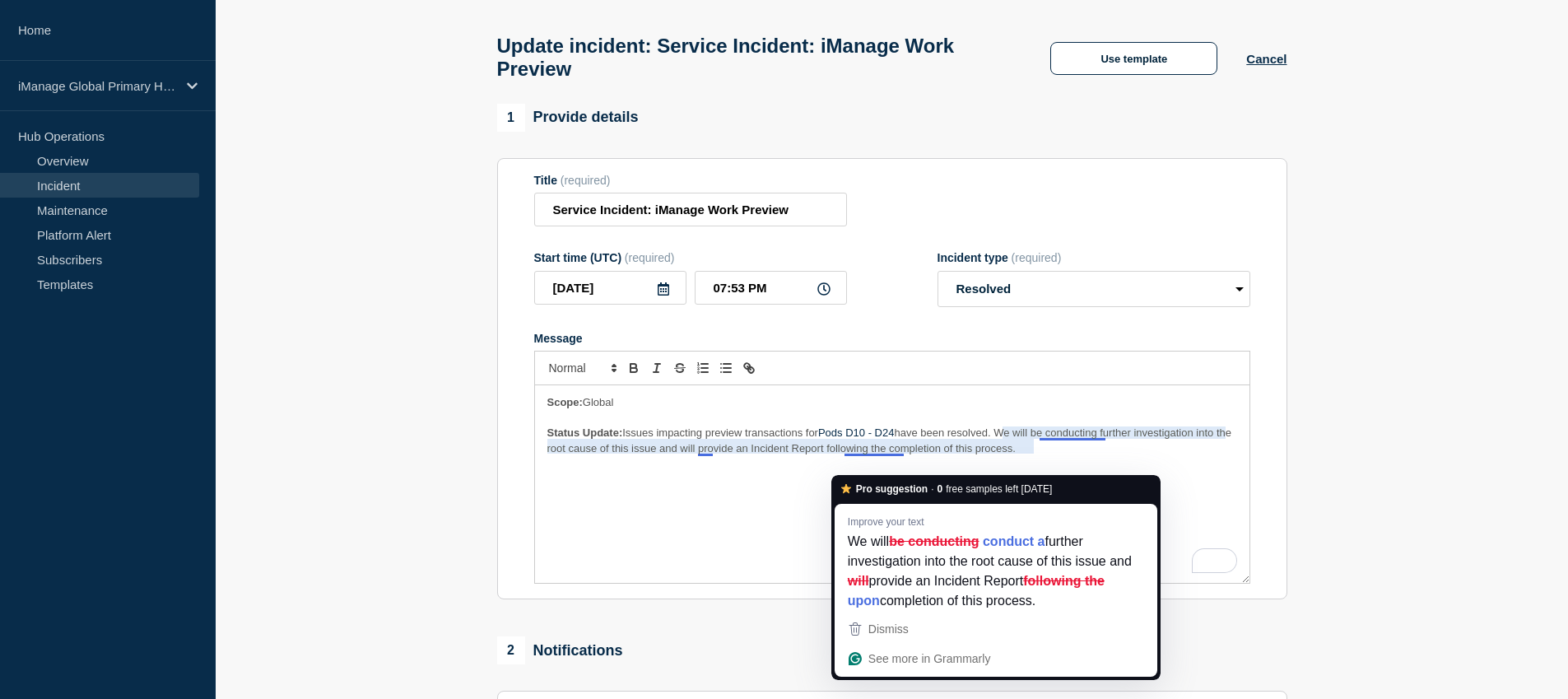
click at [1199, 478] on div "Scope: Global Status Update: Issues impacting preview transactions for Pods D10…" at bounding box center [892, 484] width 714 height 198
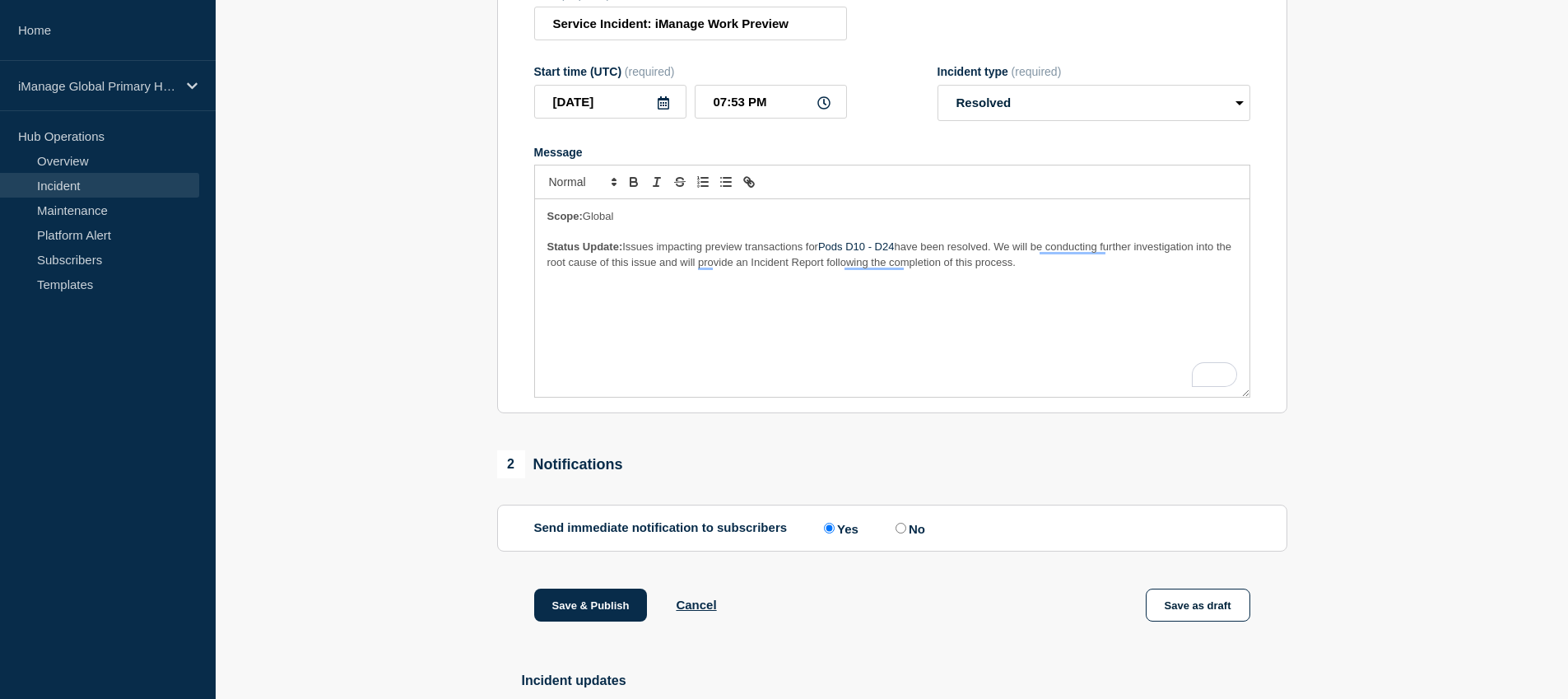
scroll to position [427, 0]
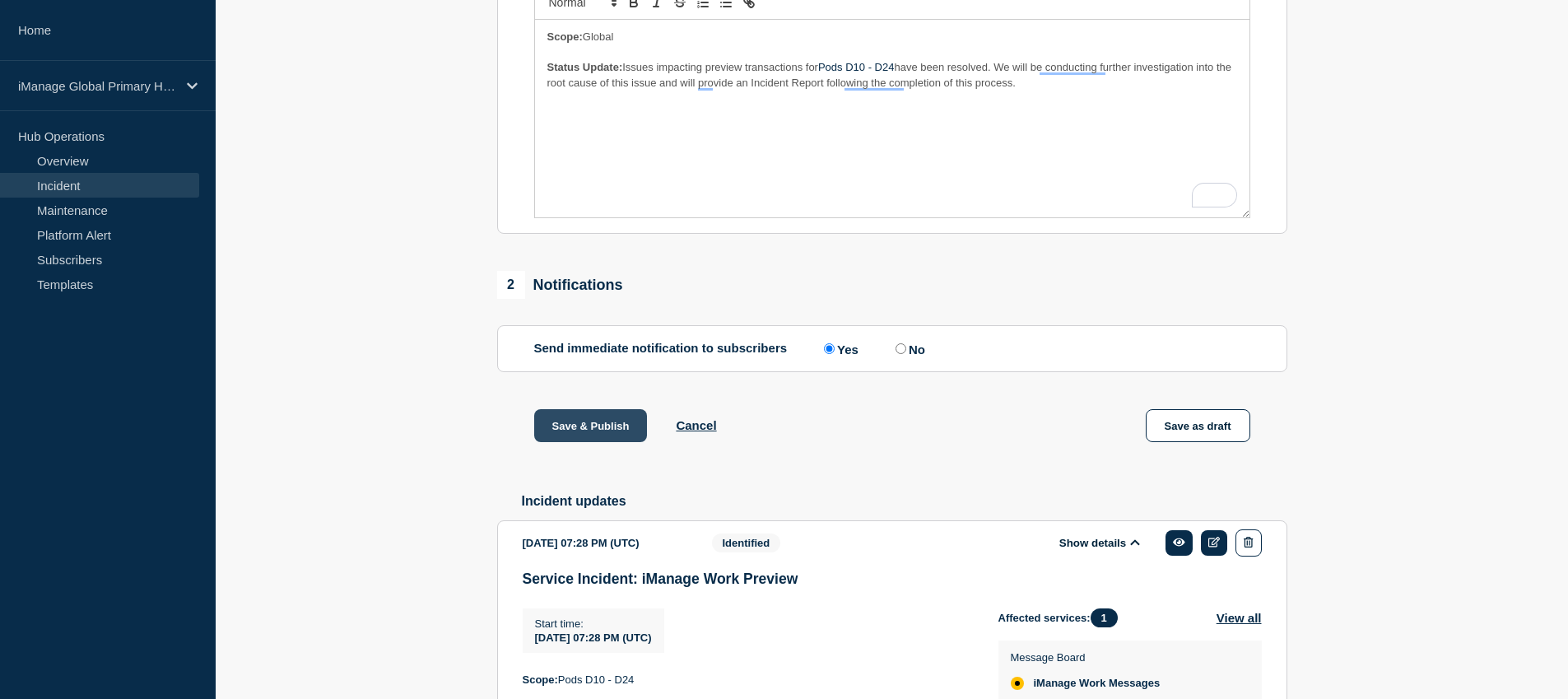
click at [588, 442] on button "Save & Publish" at bounding box center [591, 426] width 114 height 33
